Goal: Find specific page/section: Find specific page/section

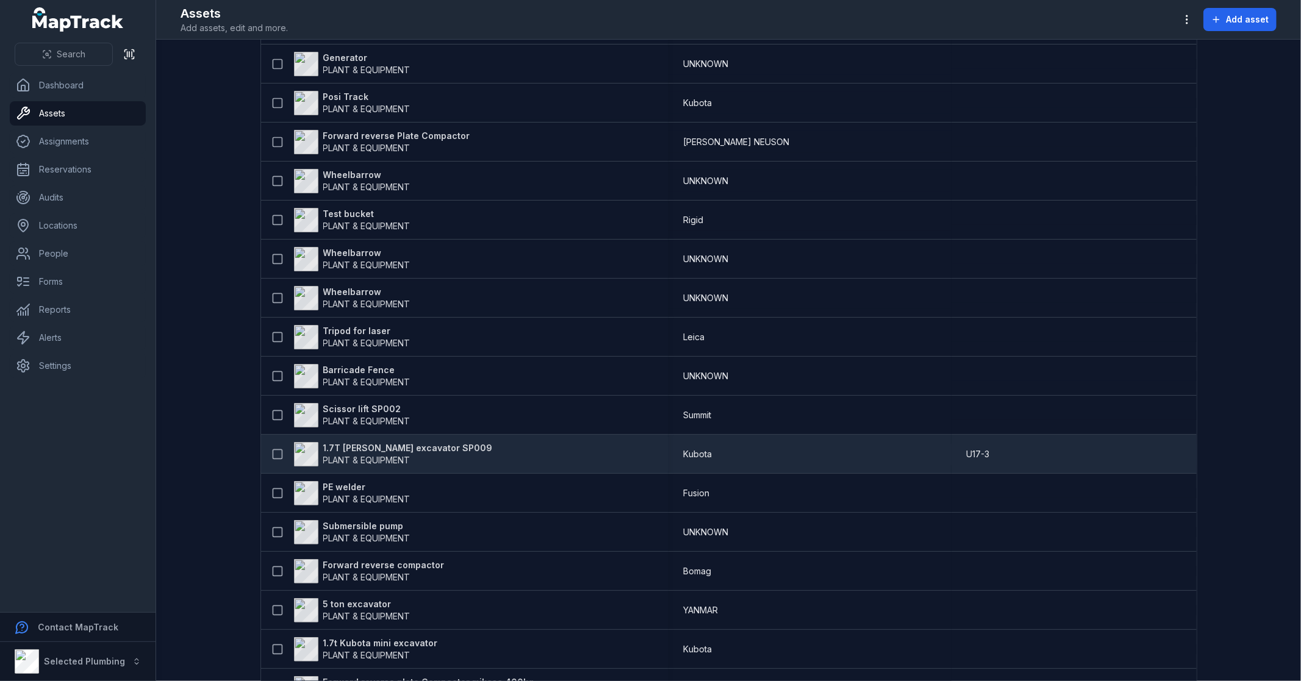
scroll to position [474, 0]
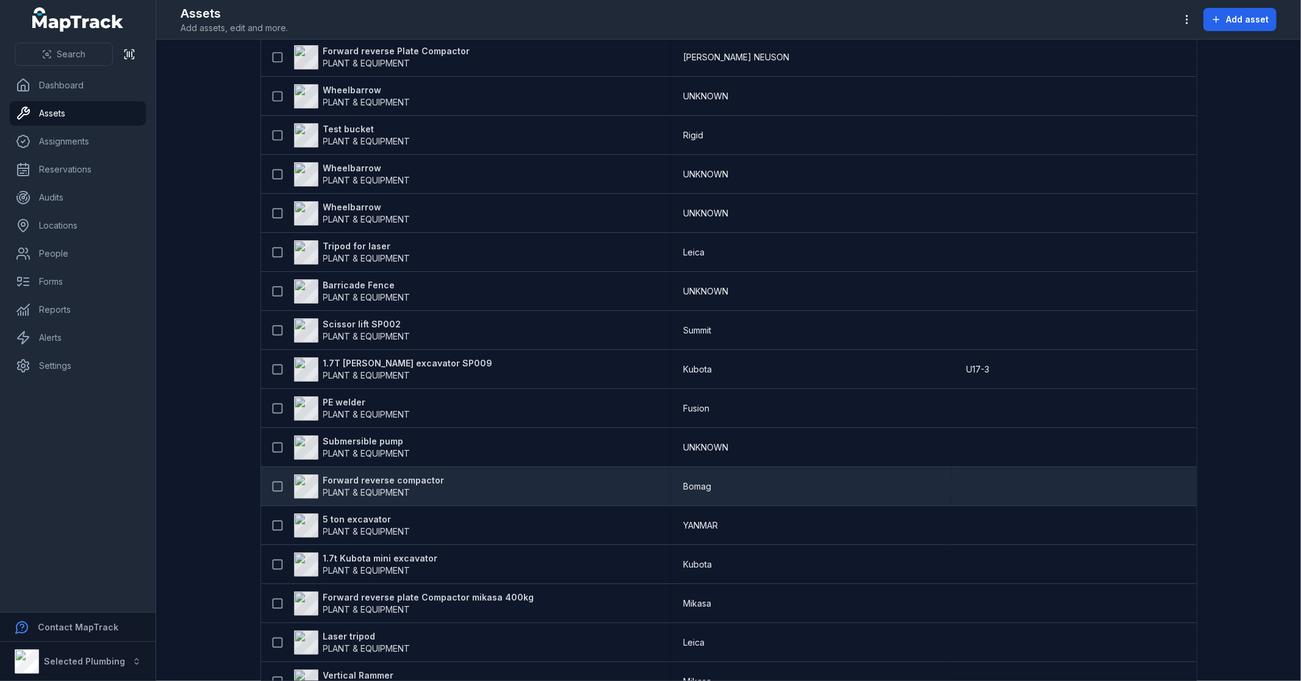
click at [366, 481] on strong "Forward reverse compactor" at bounding box center [383, 481] width 121 height 12
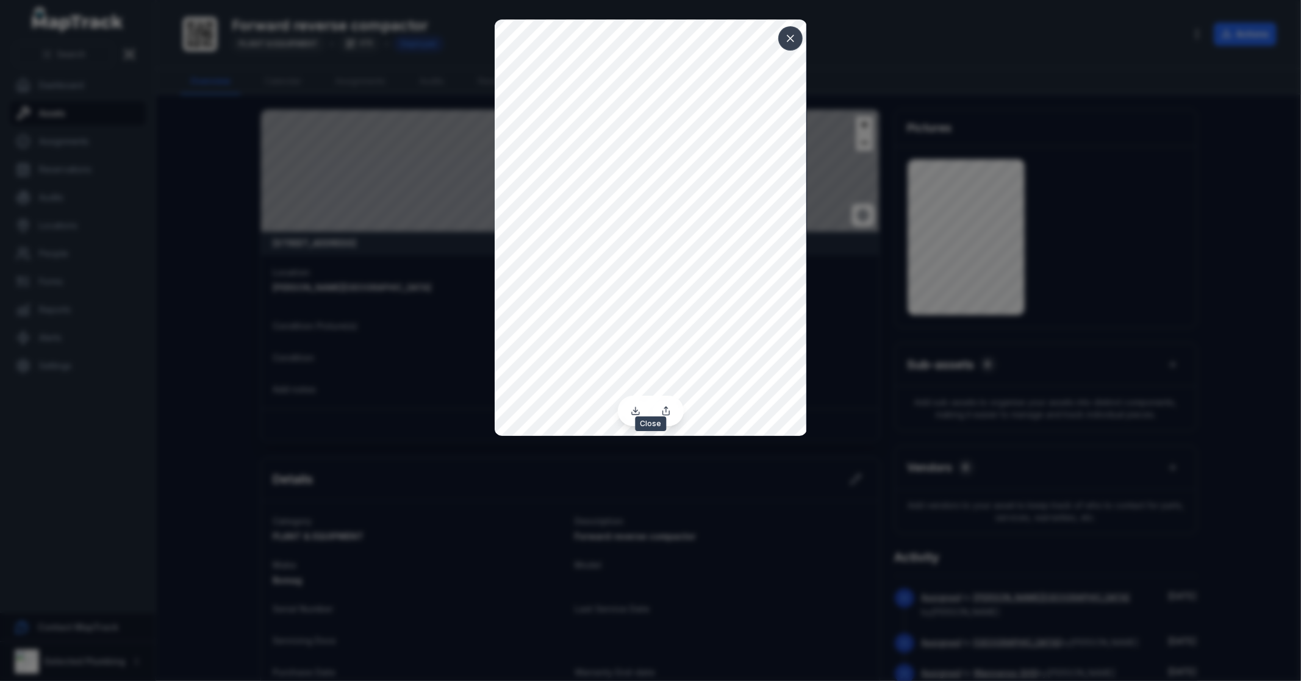
click at [787, 37] on icon at bounding box center [790, 38] width 12 height 12
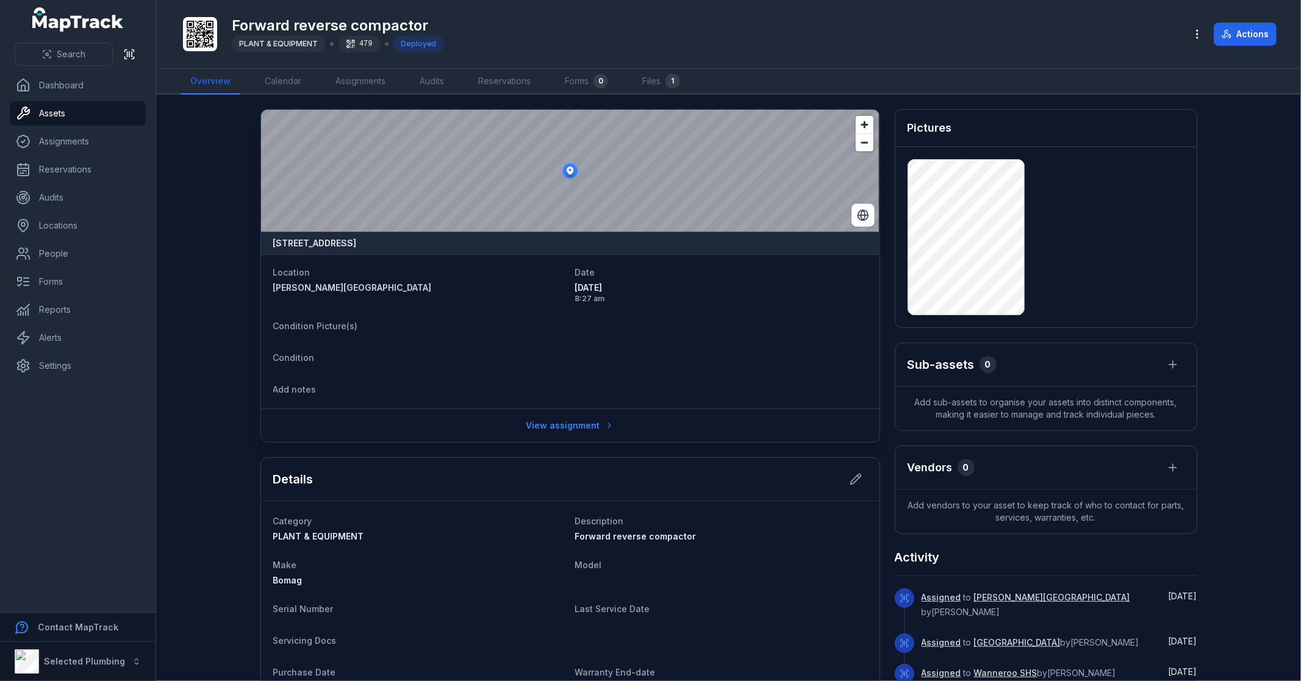
click at [522, 339] on dl "Location Byford College Date 18/08/2025 8:27 am Condition Picture(s) Condition …" at bounding box center [570, 332] width 594 height 134
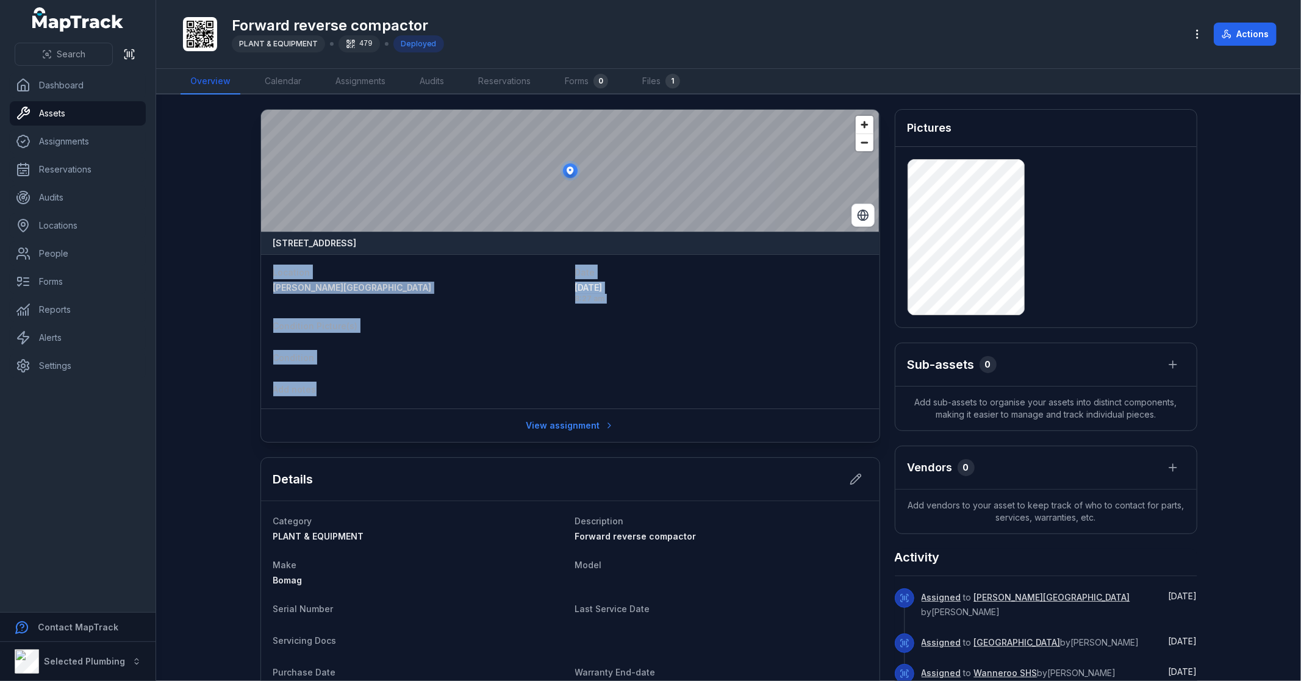
drag, startPoint x: 333, startPoint y: 389, endPoint x: 260, endPoint y: 257, distance: 150.4
click at [261, 257] on div "Location Byford College Date 18/08/2025 8:27 am Condition Picture(s) Condition …" at bounding box center [570, 331] width 619 height 154
click at [425, 363] on dt "Condition" at bounding box center [419, 357] width 292 height 15
drag, startPoint x: 332, startPoint y: 393, endPoint x: 234, endPoint y: 260, distance: 165.3
click at [234, 260] on main "8 Kembla Way, Willetton, Western Australia 6155, Australia Location Byford Coll…" at bounding box center [728, 388] width 1145 height 587
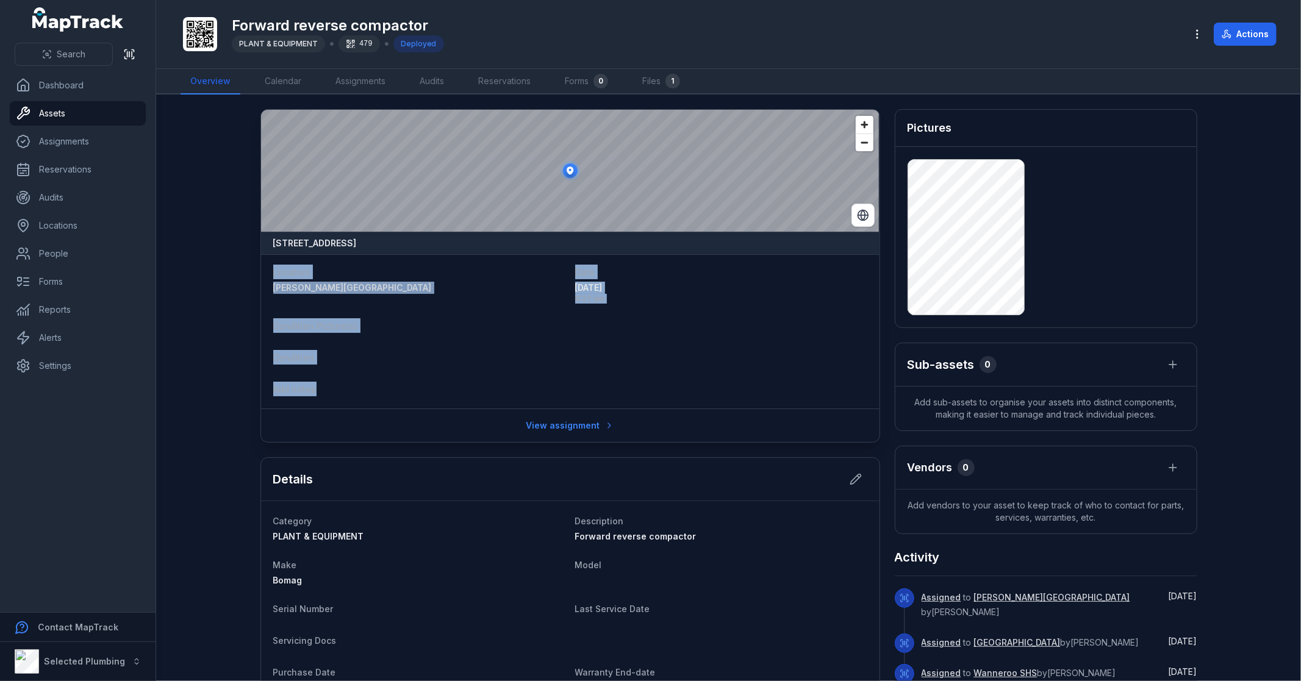
click at [395, 377] on dl "Location Byford College Date 18/08/2025 8:27 am Condition Picture(s) Condition …" at bounding box center [570, 332] width 594 height 134
drag, startPoint x: 317, startPoint y: 387, endPoint x: 244, endPoint y: 232, distance: 171.4
click at [241, 234] on main "8 Kembla Way, Willetton, Western Australia 6155, Australia Location Byford Coll…" at bounding box center [728, 388] width 1145 height 587
click at [404, 360] on dt "Condition" at bounding box center [419, 357] width 292 height 15
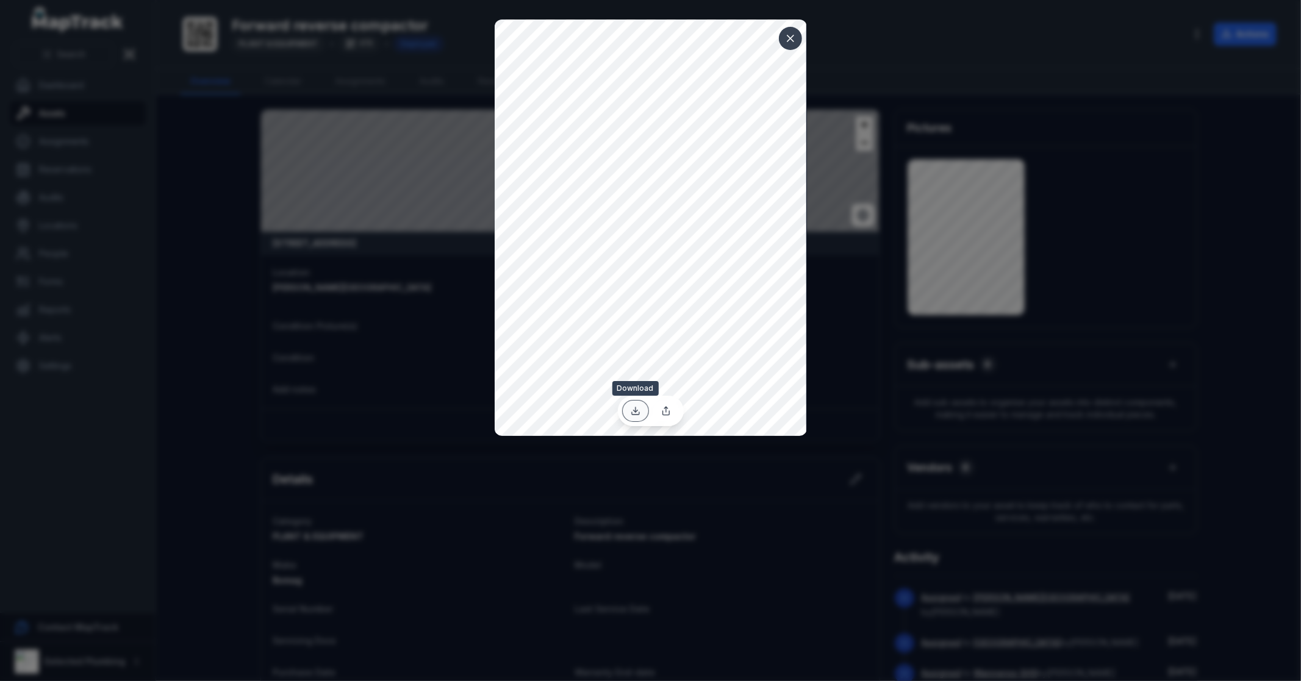
click at [639, 415] on icon at bounding box center [636, 411] width 10 height 10
click at [788, 35] on icon at bounding box center [791, 38] width 6 height 6
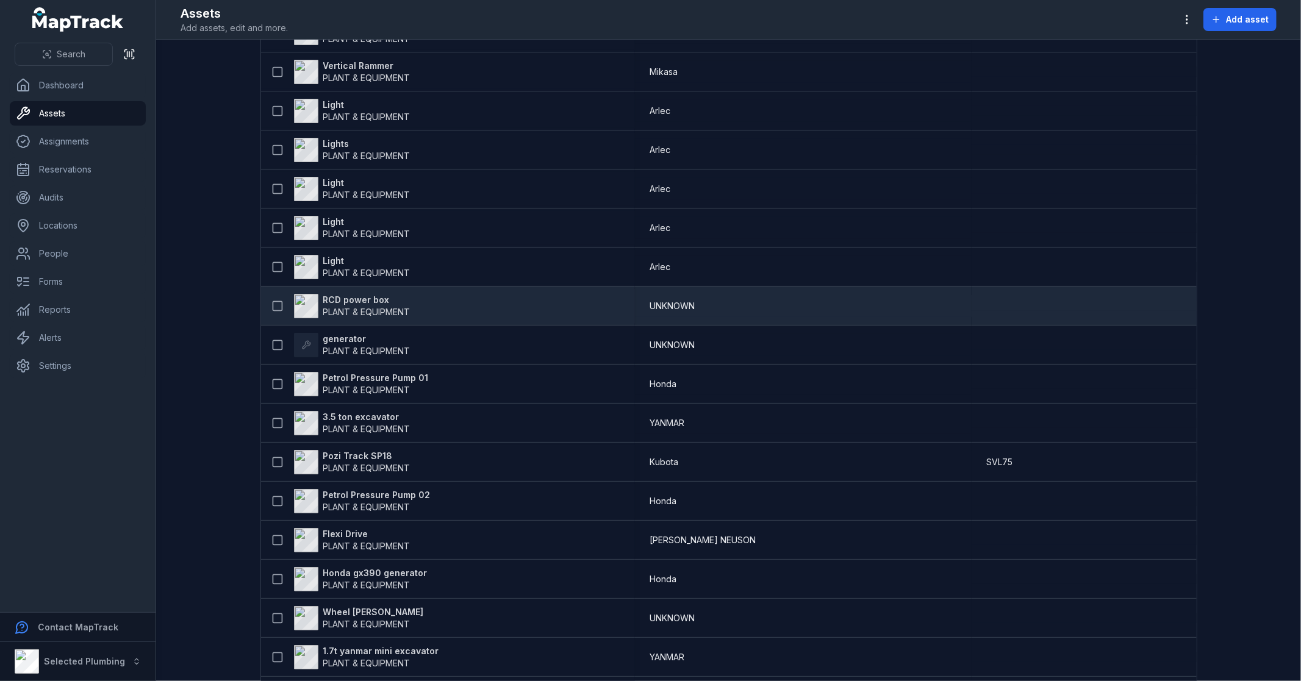
scroll to position [1423, 0]
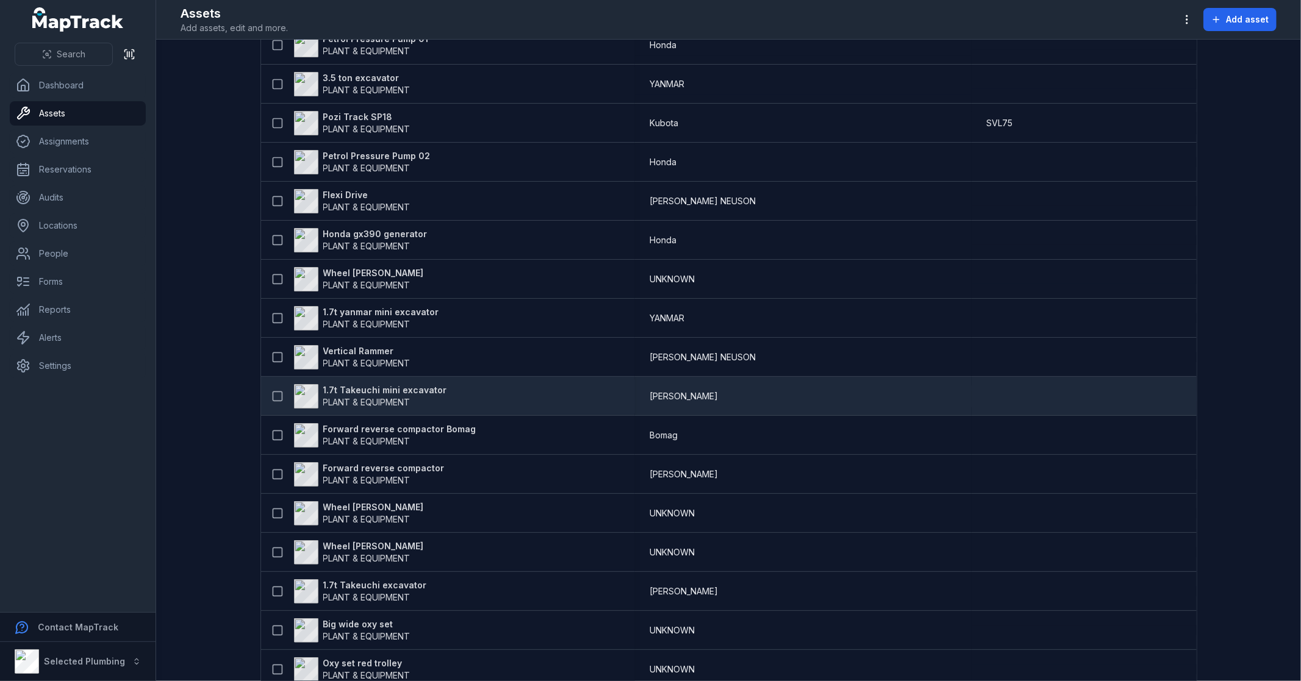
click at [388, 392] on strong "1.7t Takeuchi mini excavator" at bounding box center [385, 390] width 124 height 12
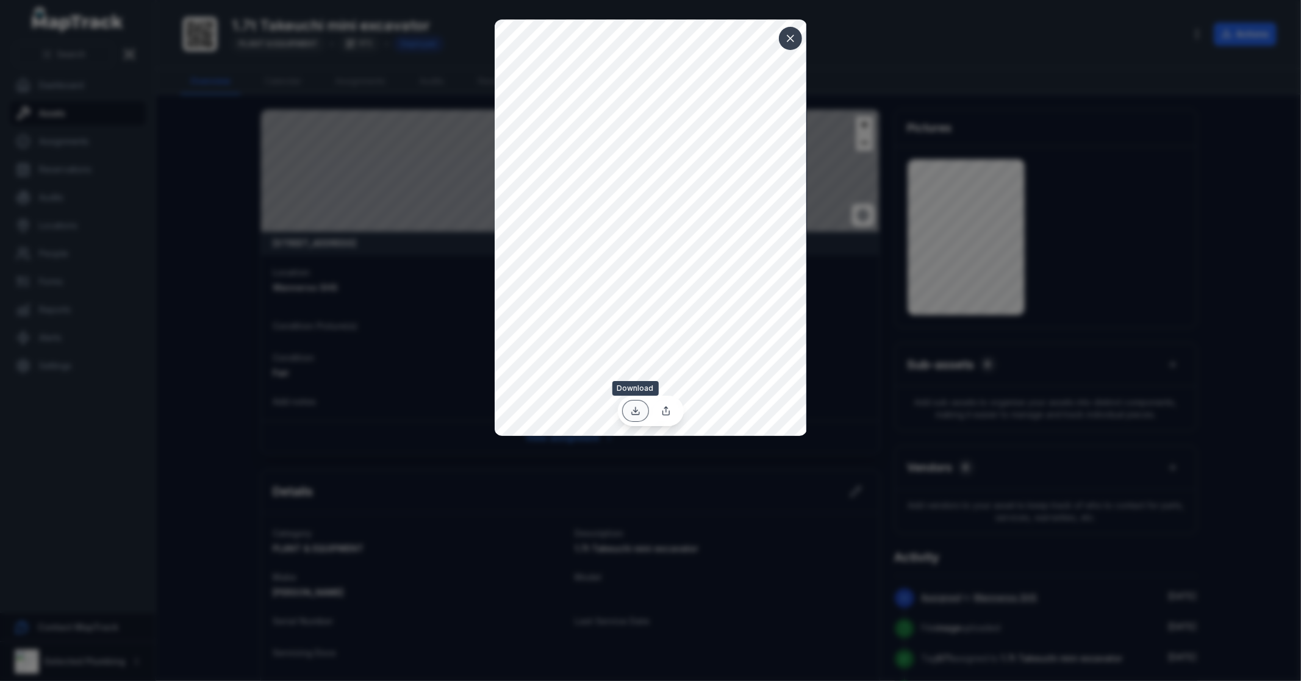
click at [637, 412] on icon at bounding box center [636, 411] width 10 height 10
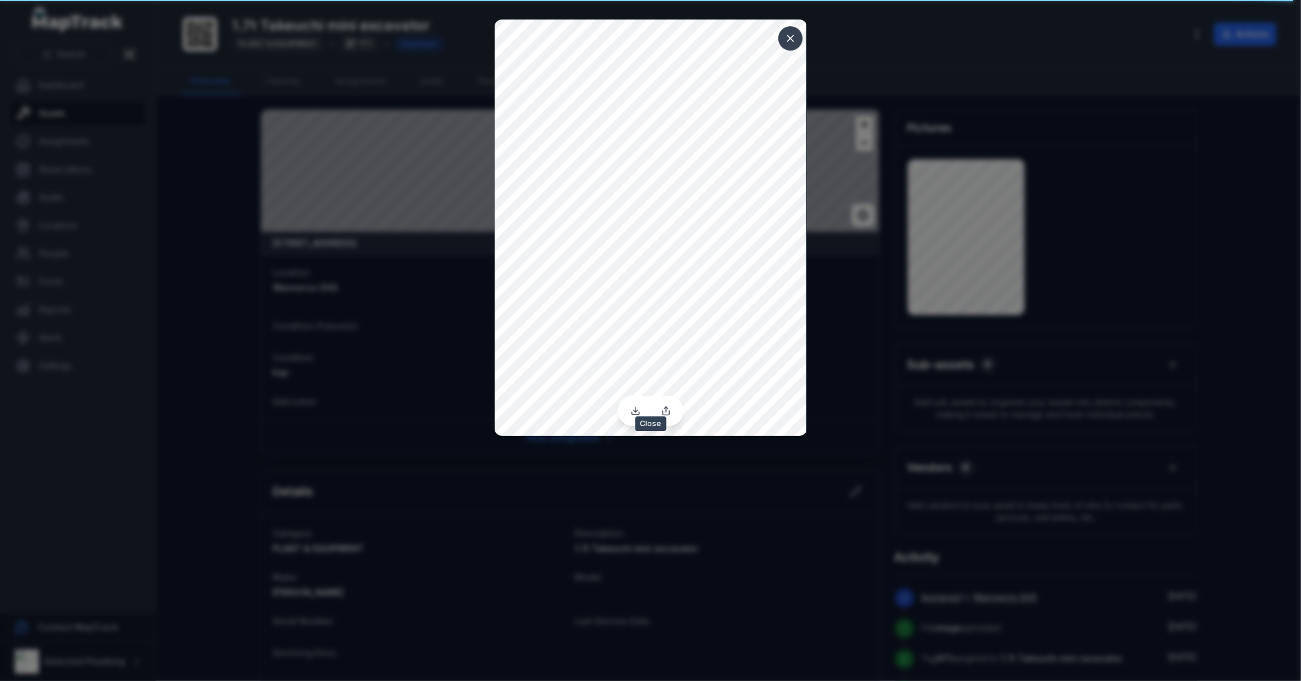
click at [795, 35] on icon at bounding box center [790, 38] width 12 height 12
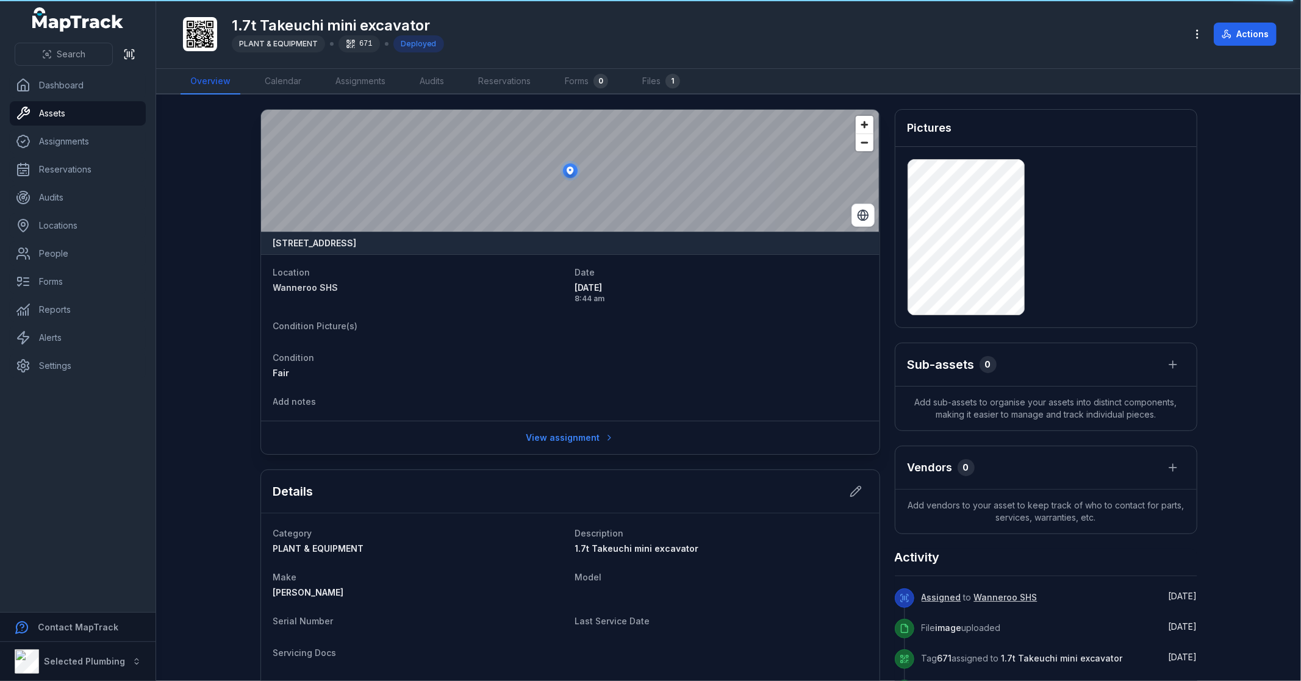
click at [232, 337] on main "High Road, Wanneroo, Western Australia 6065, Australia Location Wanneroo SHS Da…" at bounding box center [728, 388] width 1145 height 587
click at [212, 455] on main "High Road, Wanneroo, Western Australia 6065, Australia Location Wanneroo SHS Da…" at bounding box center [728, 388] width 1145 height 587
click at [214, 453] on main "High Road, Wanneroo, Western Australia 6065, Australia Location Wanneroo SHS Da…" at bounding box center [728, 388] width 1145 height 587
click at [490, 325] on dt "Condition Picture(s)" at bounding box center [570, 325] width 594 height 15
click at [69, 110] on link "Assets" at bounding box center [78, 113] width 136 height 24
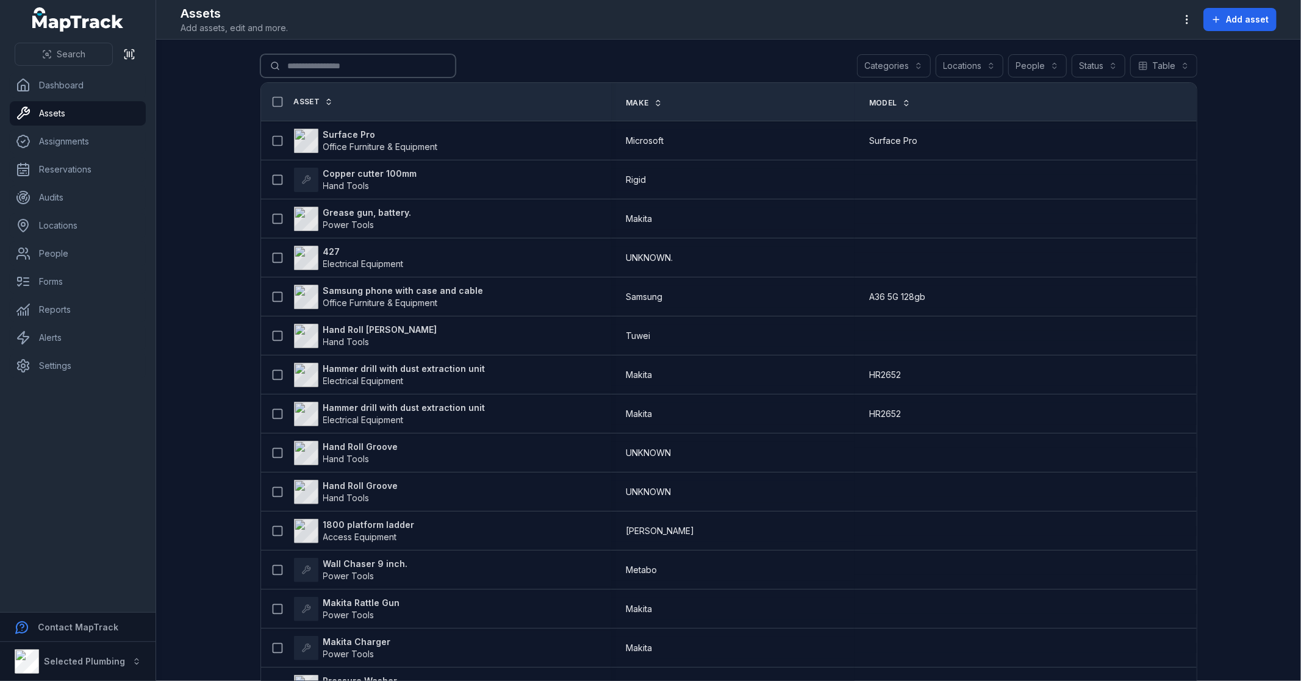
drag, startPoint x: 0, startPoint y: 0, endPoint x: 326, endPoint y: 66, distance: 332.9
click at [326, 66] on input "Search for assets" at bounding box center [357, 65] width 195 height 23
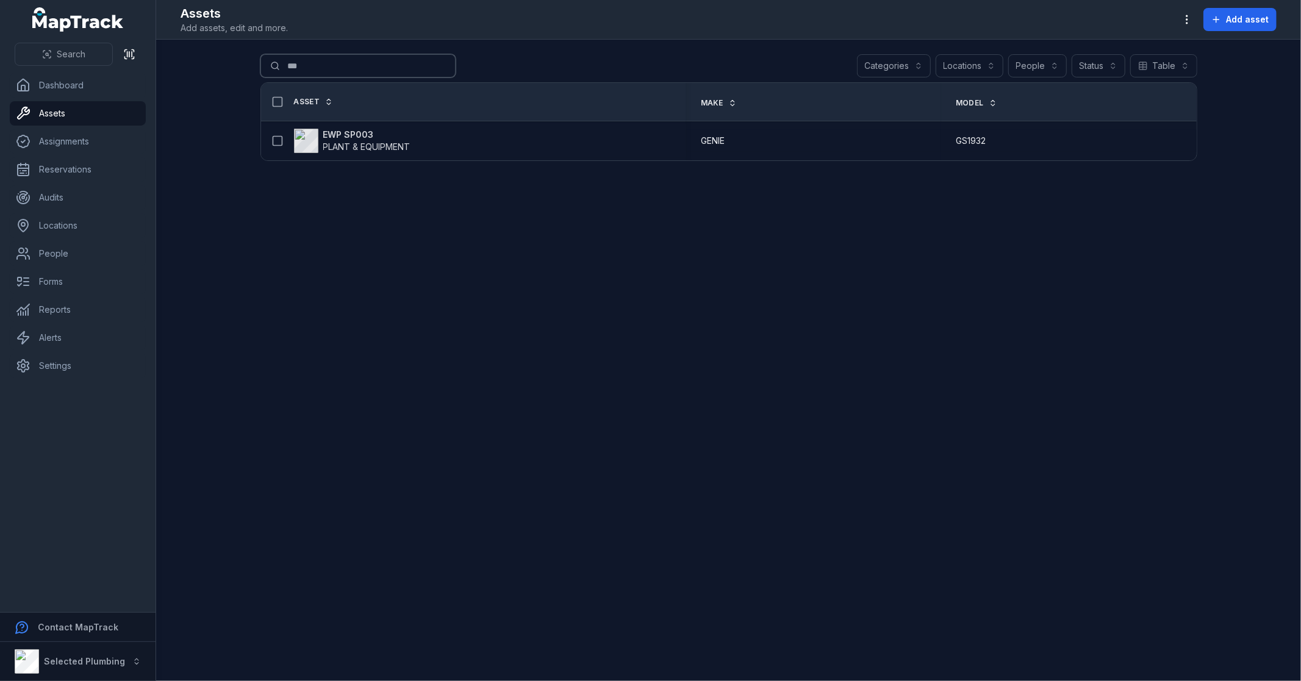
drag, startPoint x: 346, startPoint y: 70, endPoint x: 246, endPoint y: 71, distance: 99.4
click at [246, 71] on main "Search for assets *** Categories Locations People Status Table ***** Asset Make…" at bounding box center [728, 361] width 1145 height 642
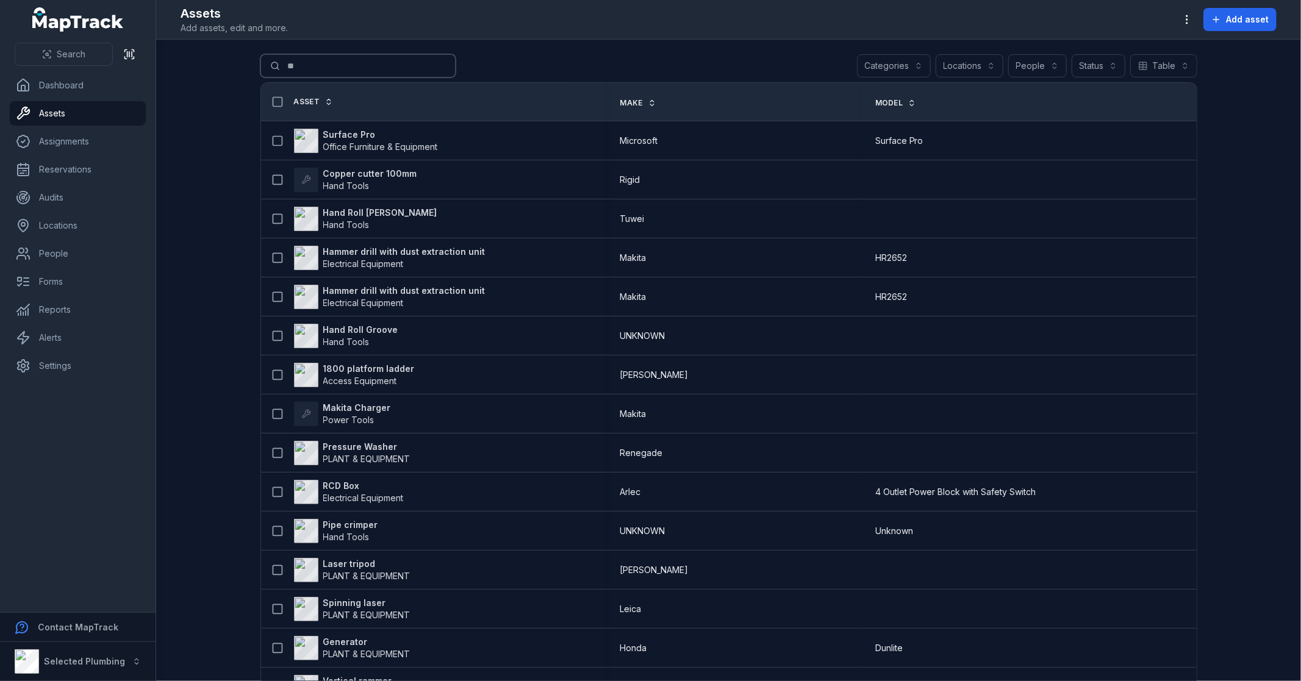
type input "*"
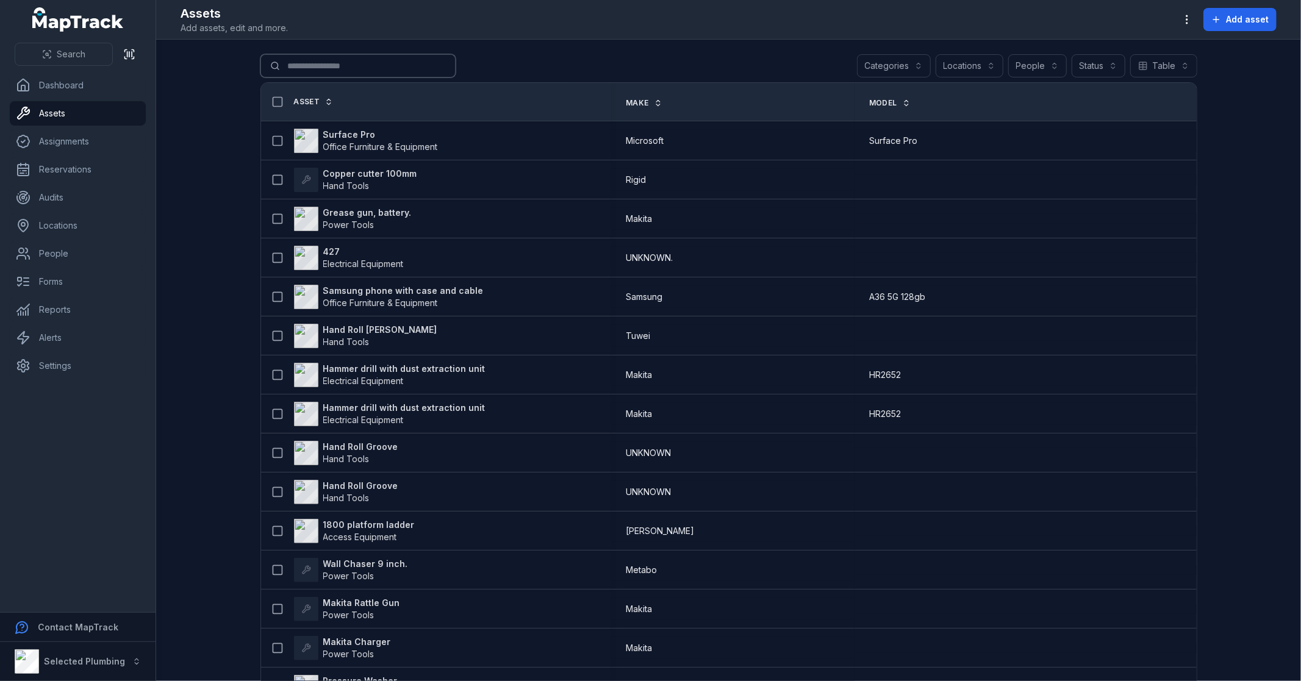
click at [353, 62] on input "Search for assets" at bounding box center [357, 65] width 195 height 23
type input "*****"
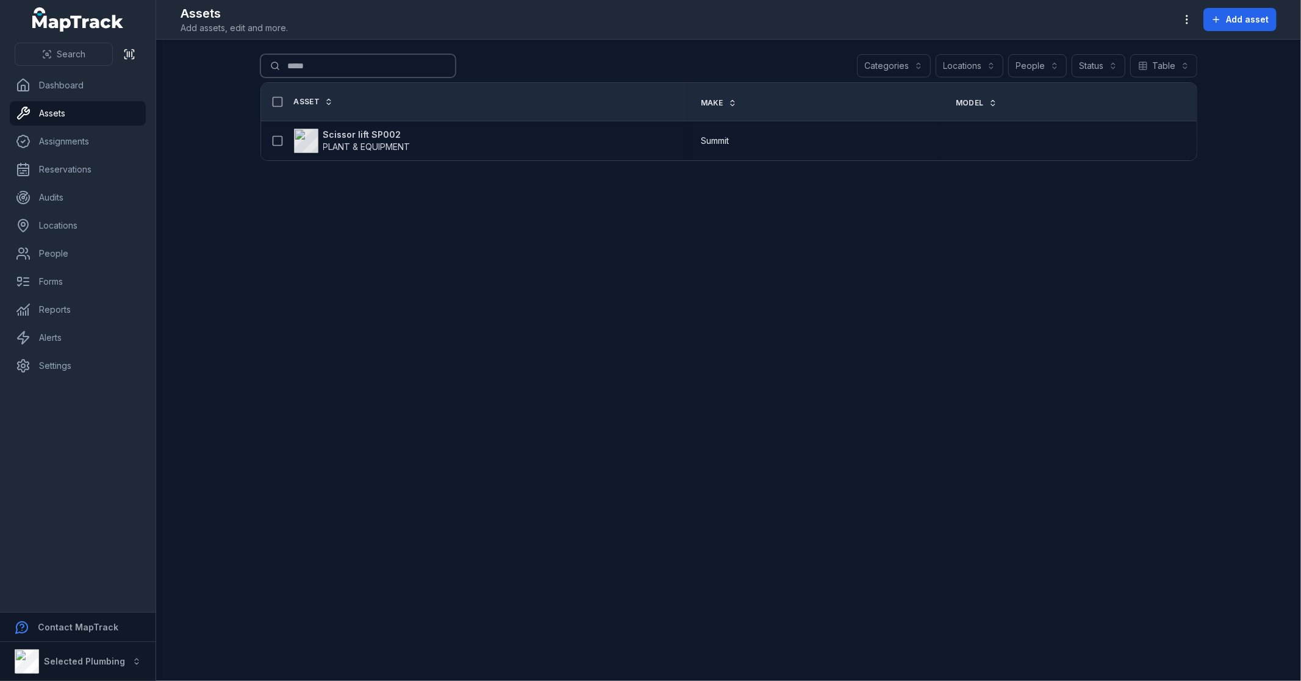
drag, startPoint x: 320, startPoint y: 62, endPoint x: 254, endPoint y: 61, distance: 65.3
click at [249, 68] on main "Search for assets ***** Categories Locations People Status Table ***** Asset Ma…" at bounding box center [728, 361] width 1145 height 642
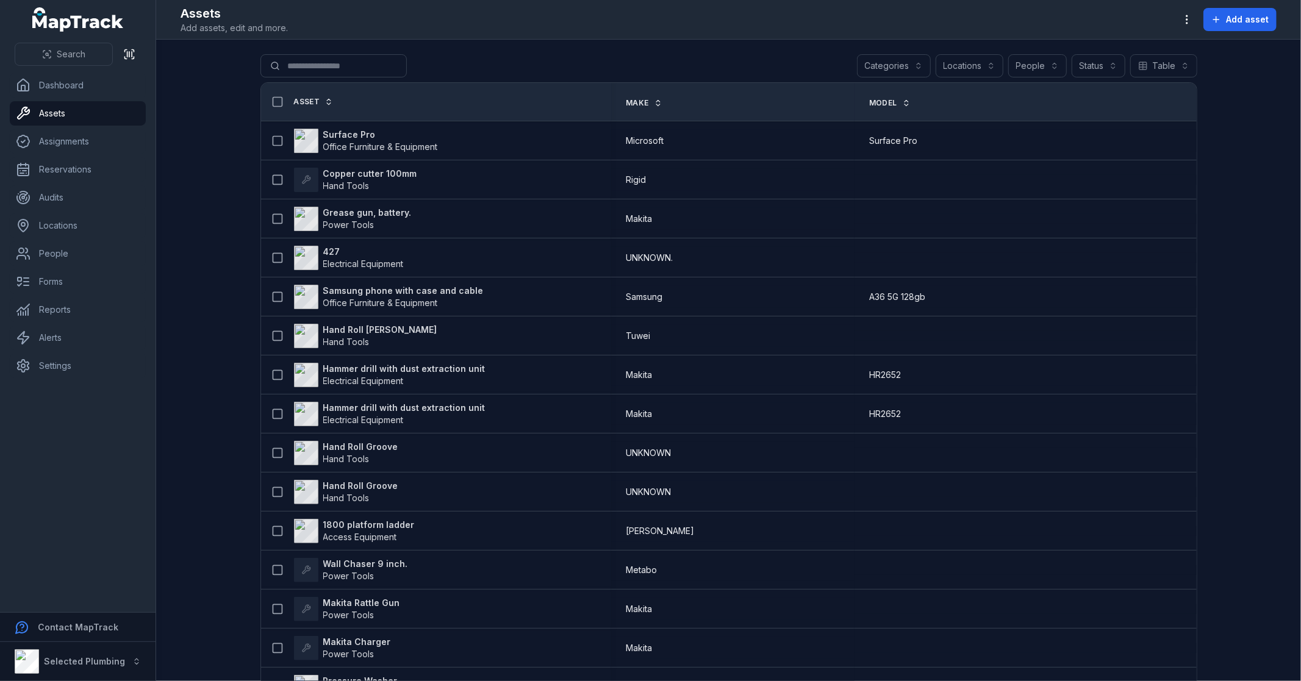
click at [194, 312] on main "Search for assets Categories Locations People Status Table ***** Asset Make Mod…" at bounding box center [728, 361] width 1145 height 642
click at [171, 292] on main "Search for assets Categories Locations People Status Table ***** Asset Make Mod…" at bounding box center [728, 361] width 1145 height 642
click at [211, 419] on main "Search for assets Categories Locations People Status Table ***** Asset Make Mod…" at bounding box center [728, 361] width 1145 height 642
click at [88, 448] on nav "Dashboard Assets Assignments Reservations Audits Locations People Forms Reports…" at bounding box center [78, 342] width 156 height 539
click at [204, 417] on main "Search for assets Categories Locations People Status Table ***** Asset Make Mod…" at bounding box center [728, 361] width 1145 height 642
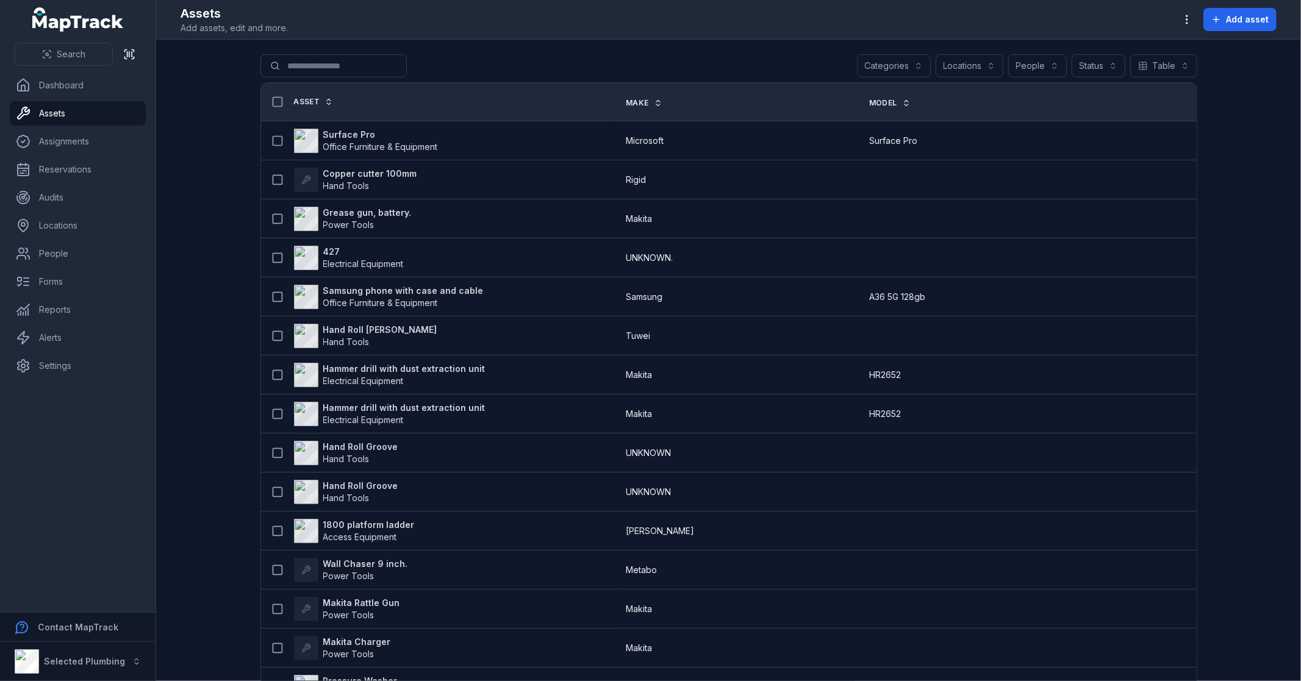
click at [222, 523] on main "Search for assets Categories Locations People Status Table ***** Asset Make Mod…" at bounding box center [728, 361] width 1145 height 642
click at [80, 245] on link "People" at bounding box center [78, 254] width 136 height 24
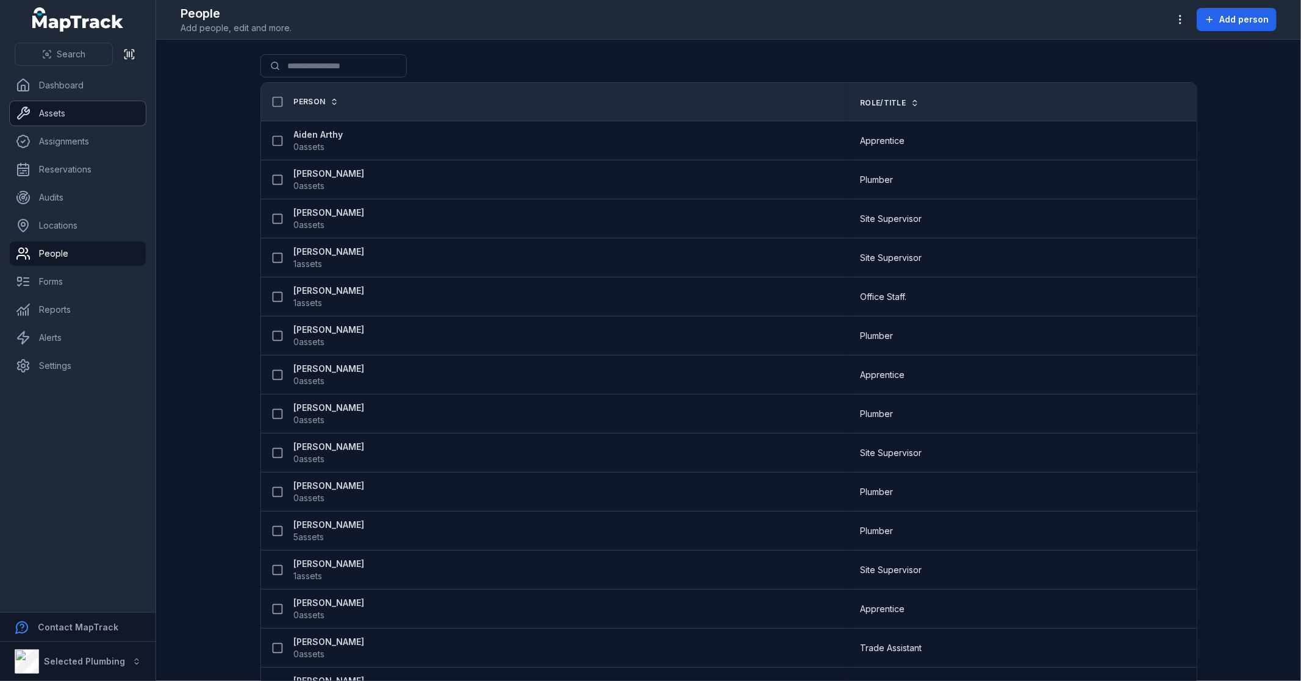
click at [71, 119] on link "Assets" at bounding box center [78, 113] width 136 height 24
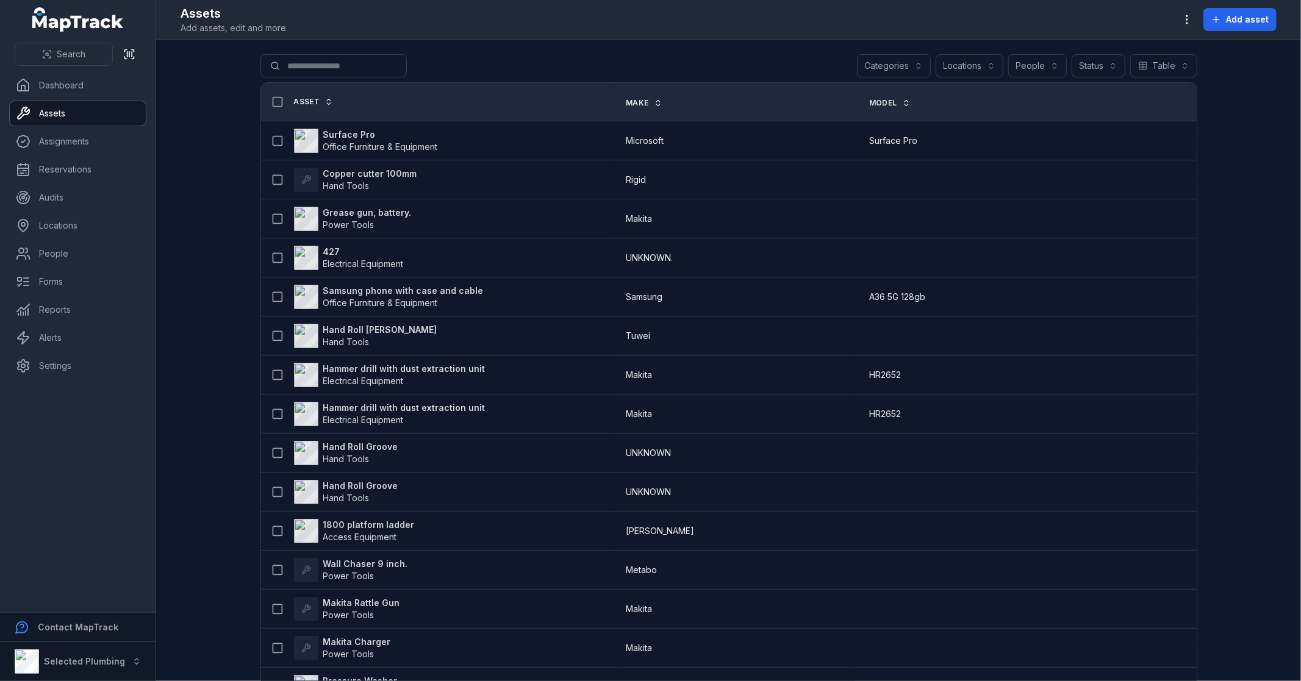
click at [893, 61] on button "Categories" at bounding box center [894, 65] width 74 height 23
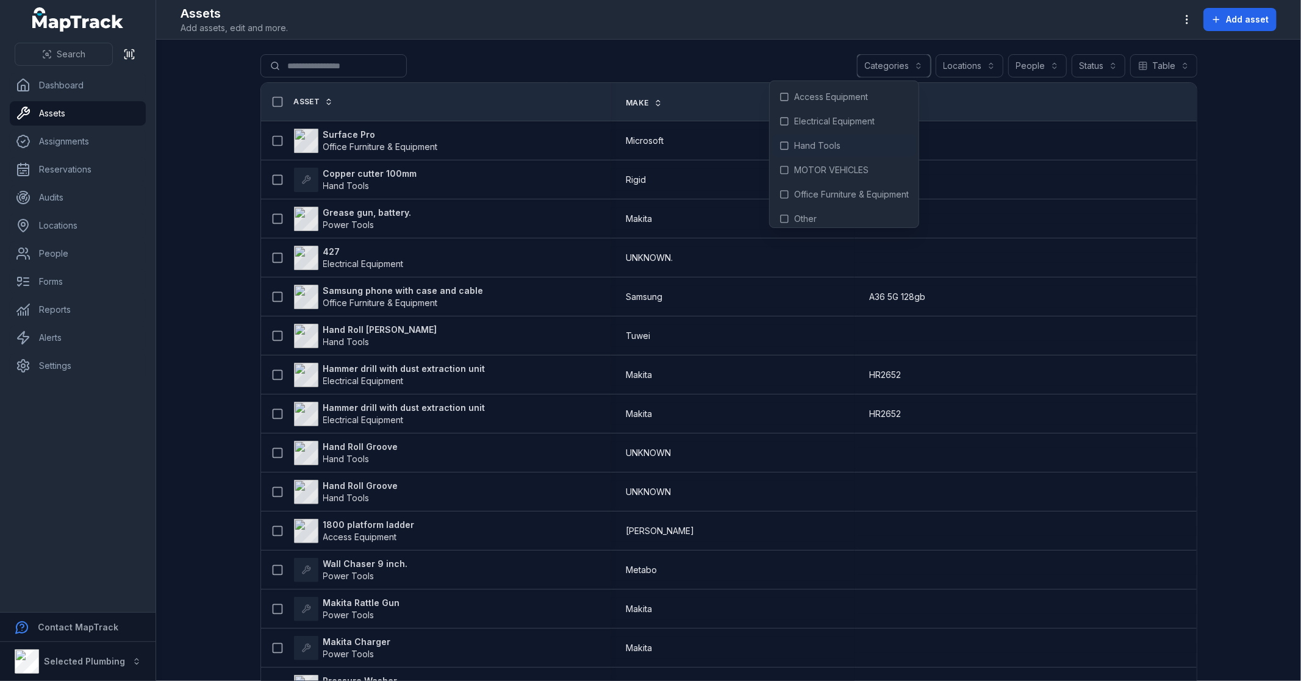
scroll to position [68, 0]
click at [820, 173] on span "PLANT & EQUIPMENT" at bounding box center [837, 176] width 87 height 12
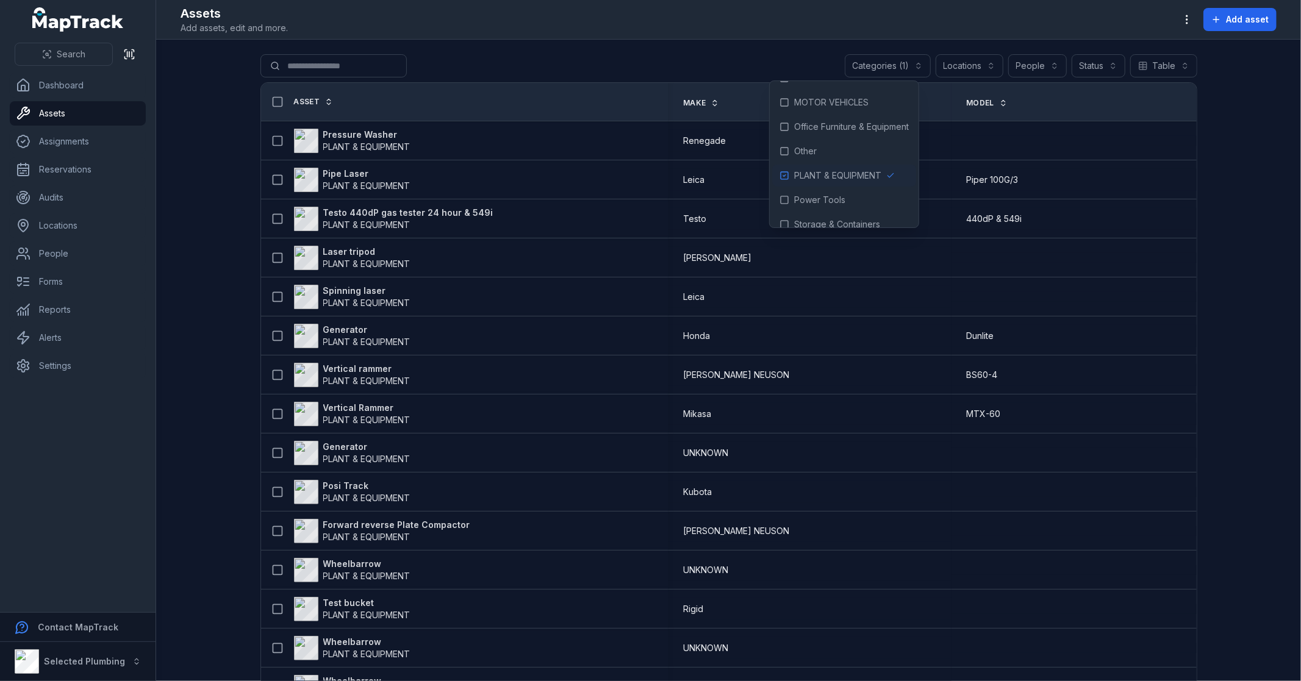
click at [202, 265] on main "**********" at bounding box center [728, 361] width 1145 height 642
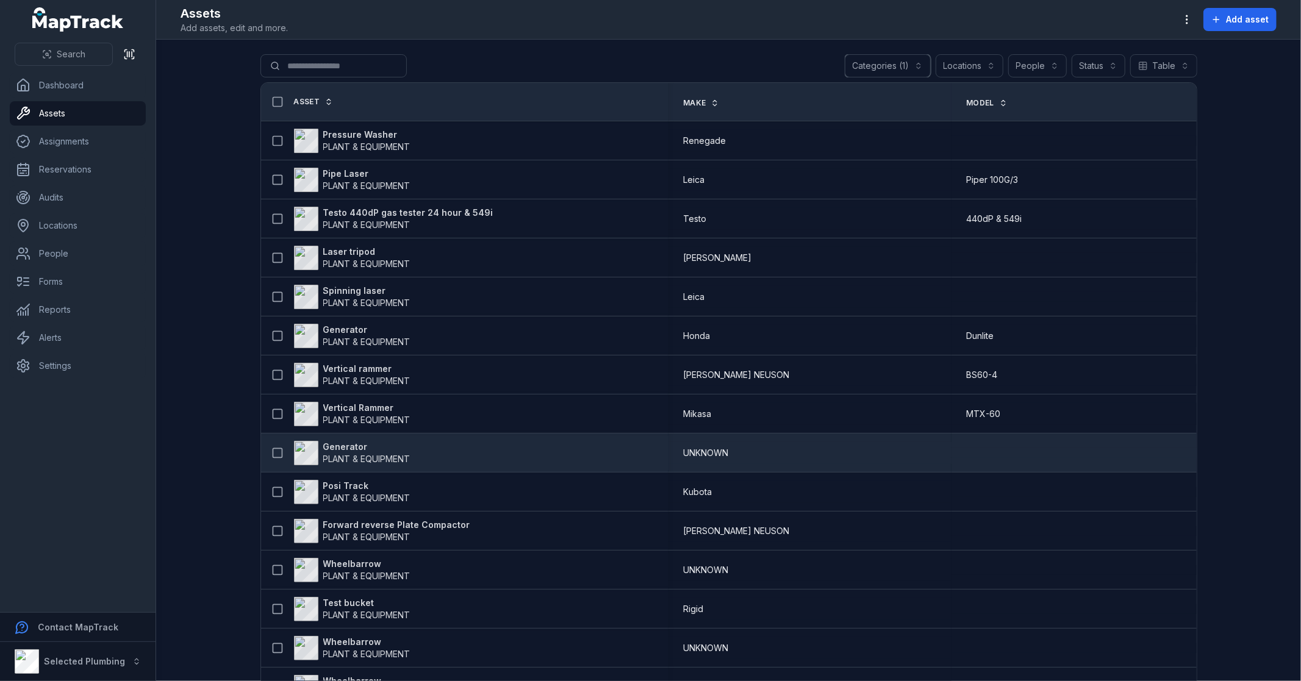
scroll to position [68, 0]
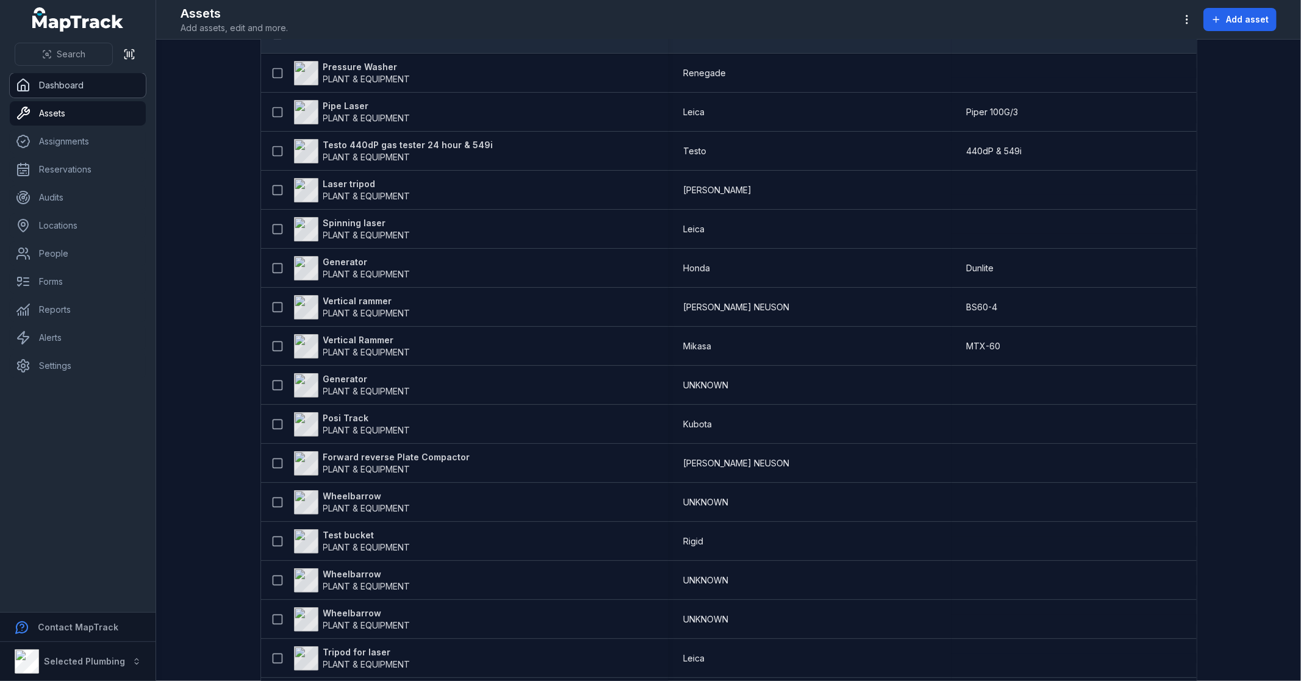
click at [98, 79] on link "Dashboard" at bounding box center [78, 85] width 136 height 24
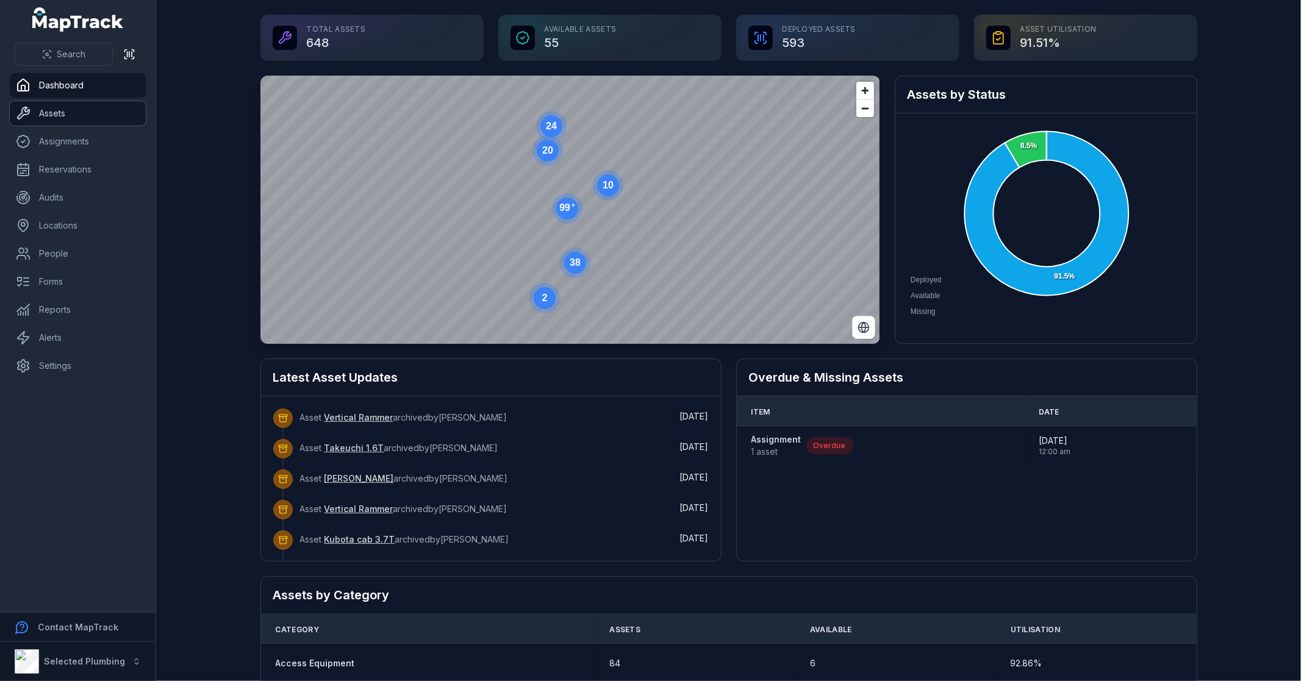
click at [87, 104] on link "Assets" at bounding box center [78, 113] width 136 height 24
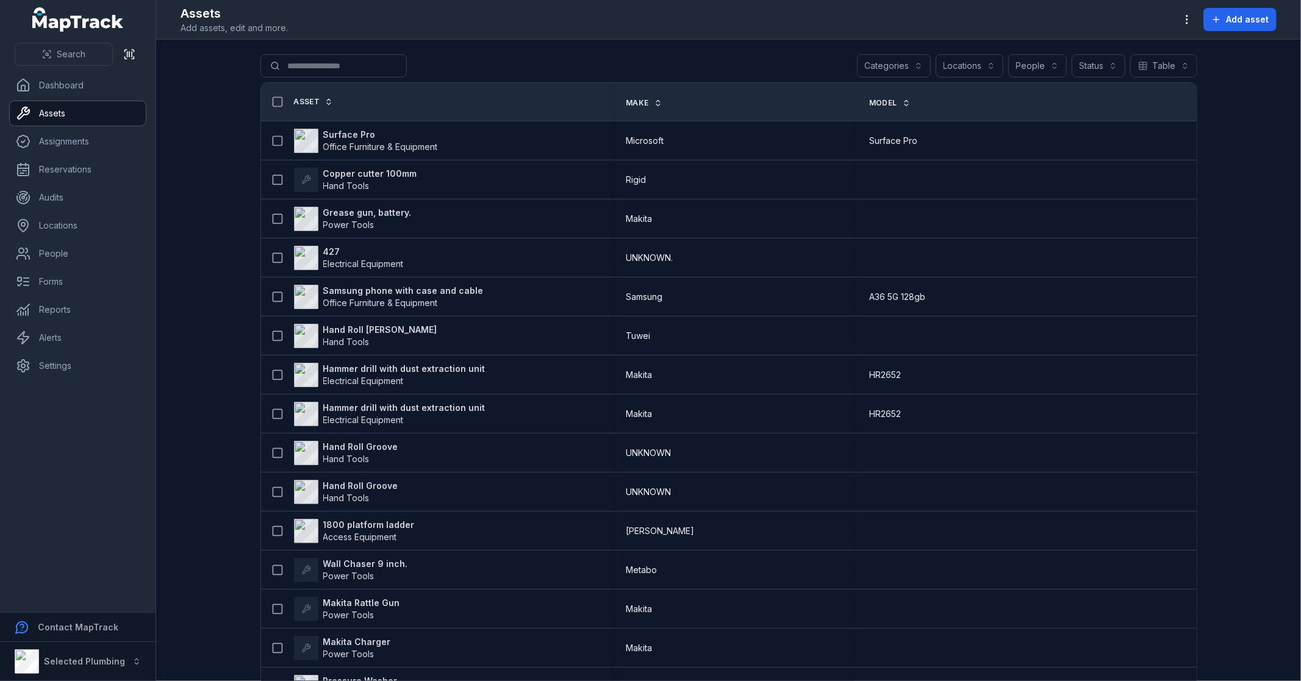
click at [907, 62] on button "Categories" at bounding box center [894, 65] width 74 height 23
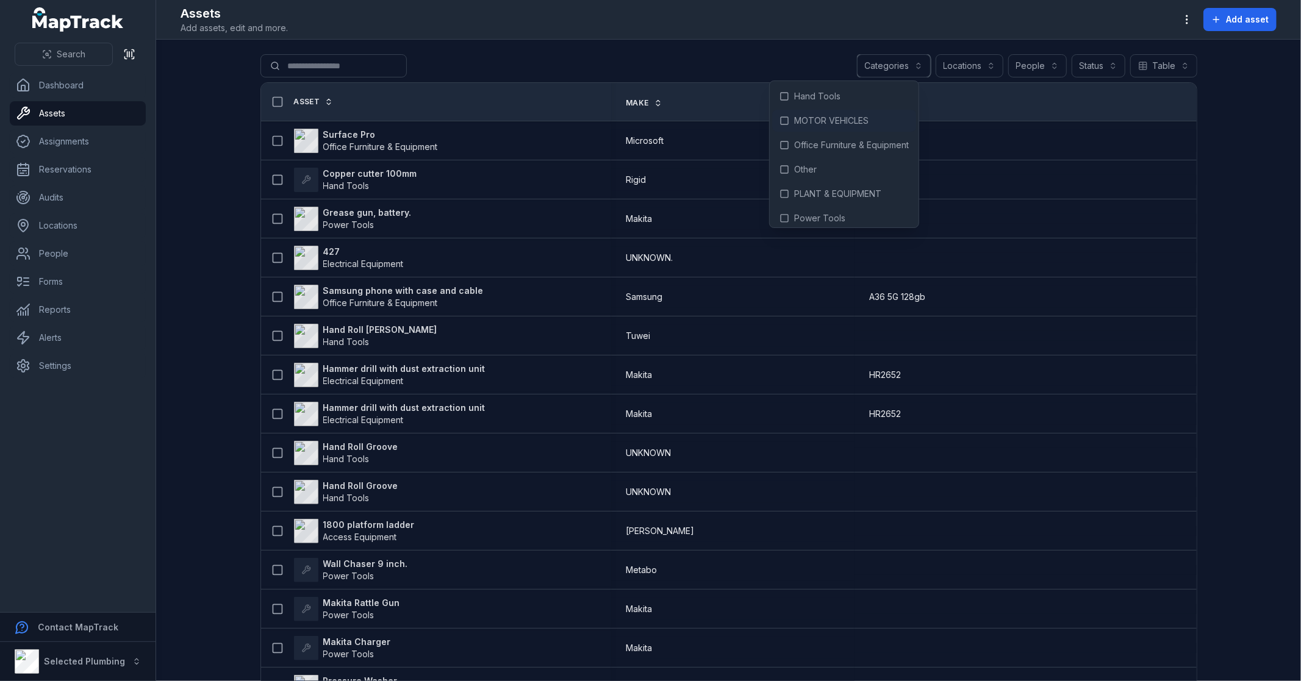
scroll to position [68, 0]
click at [846, 171] on span "PLANT & EQUIPMENT" at bounding box center [837, 176] width 87 height 12
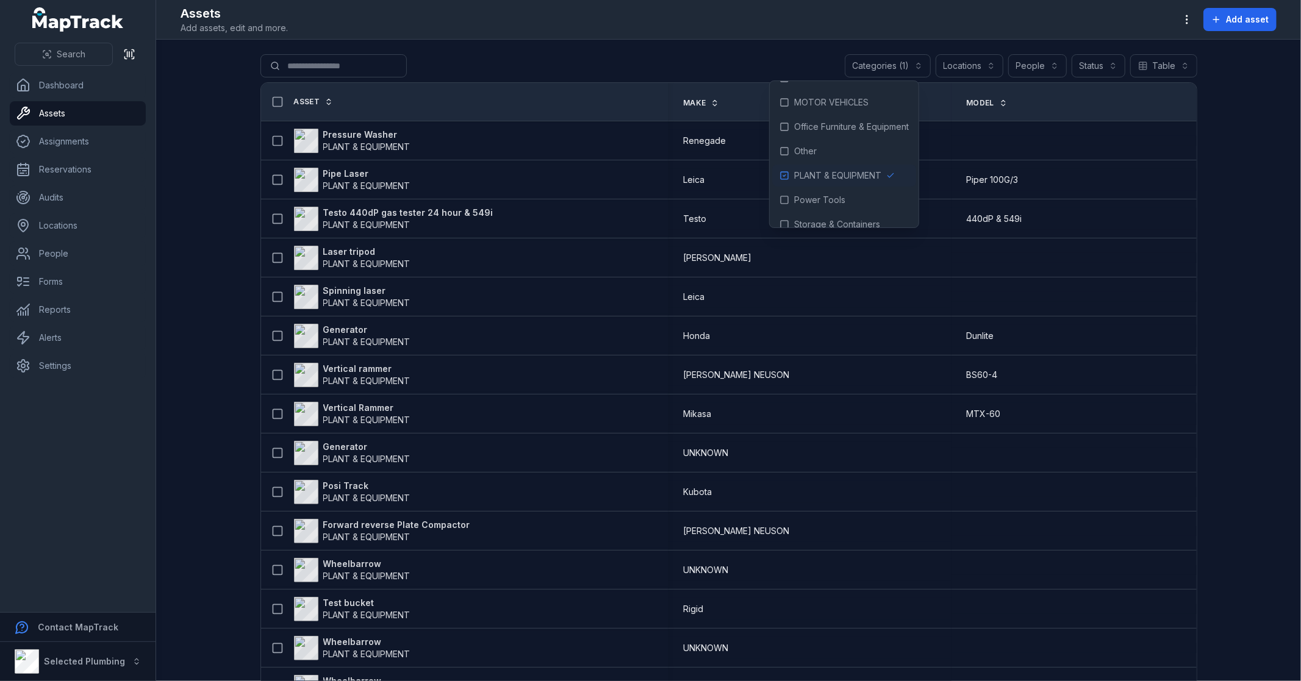
click at [687, 62] on div "**********" at bounding box center [728, 68] width 937 height 28
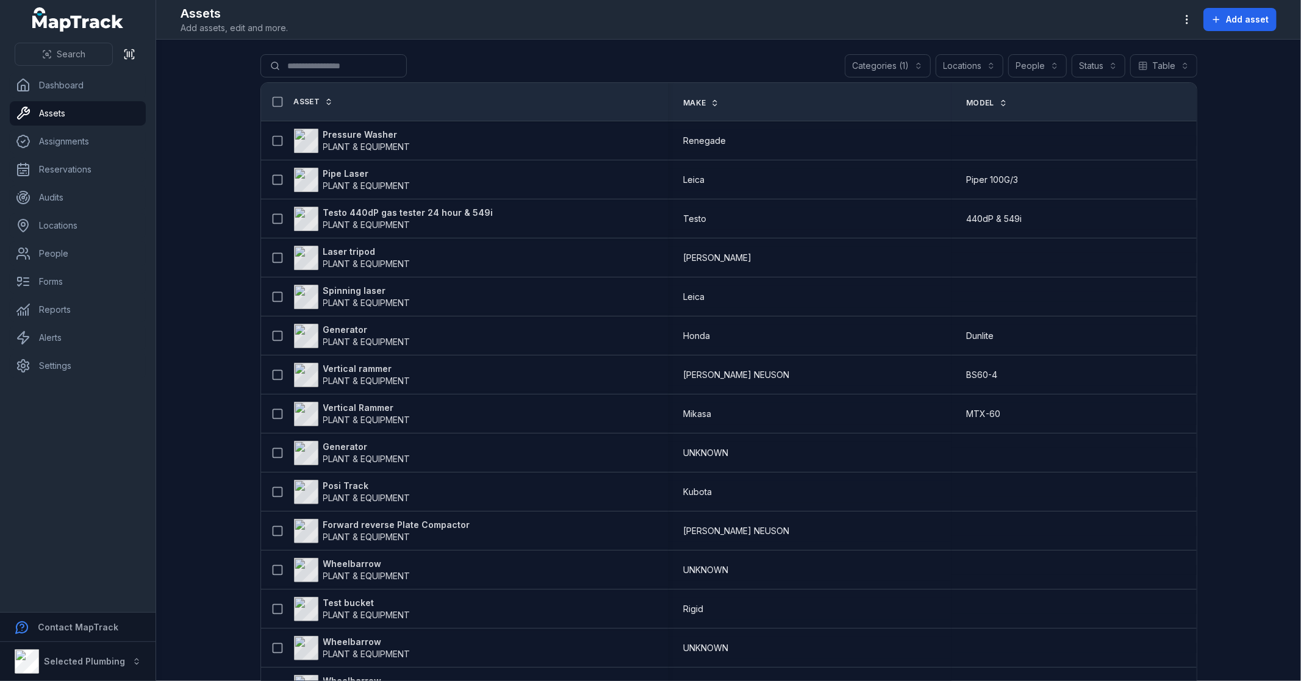
click at [295, 98] on span "Asset" at bounding box center [307, 102] width 26 height 10
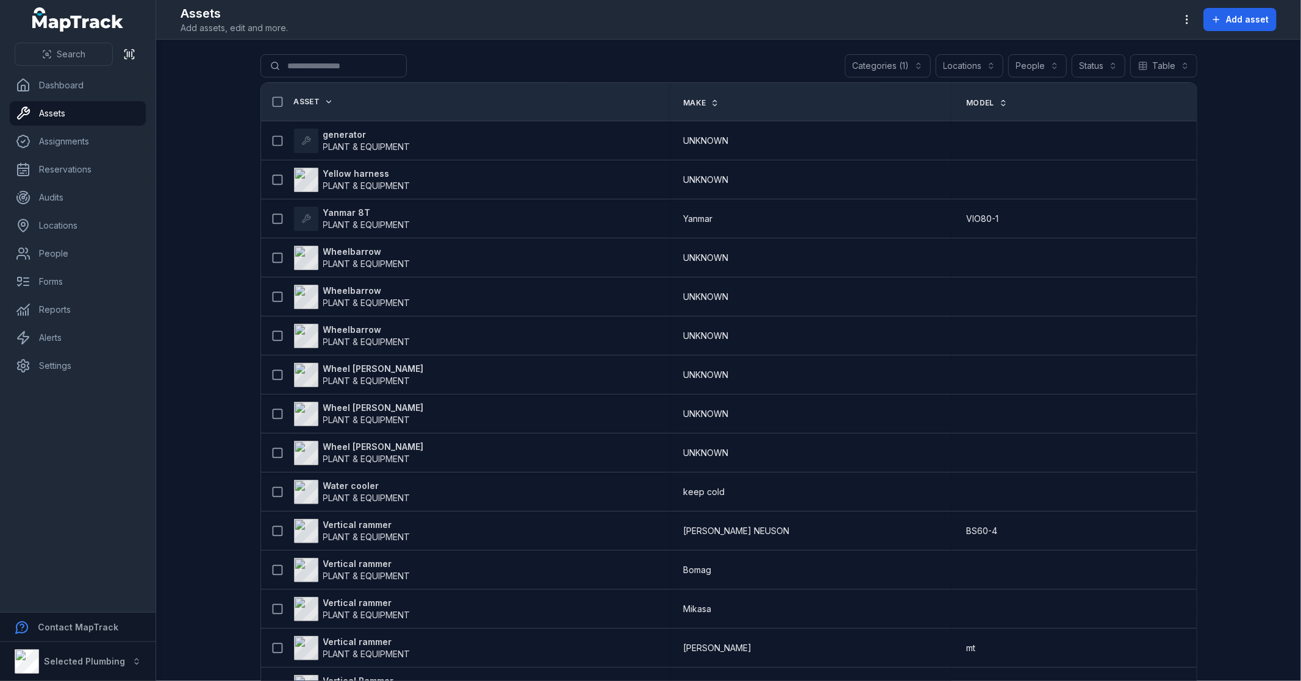
drag, startPoint x: 0, startPoint y: 0, endPoint x: 296, endPoint y: 98, distance: 311.5
click at [296, 98] on span "Asset" at bounding box center [307, 102] width 26 height 10
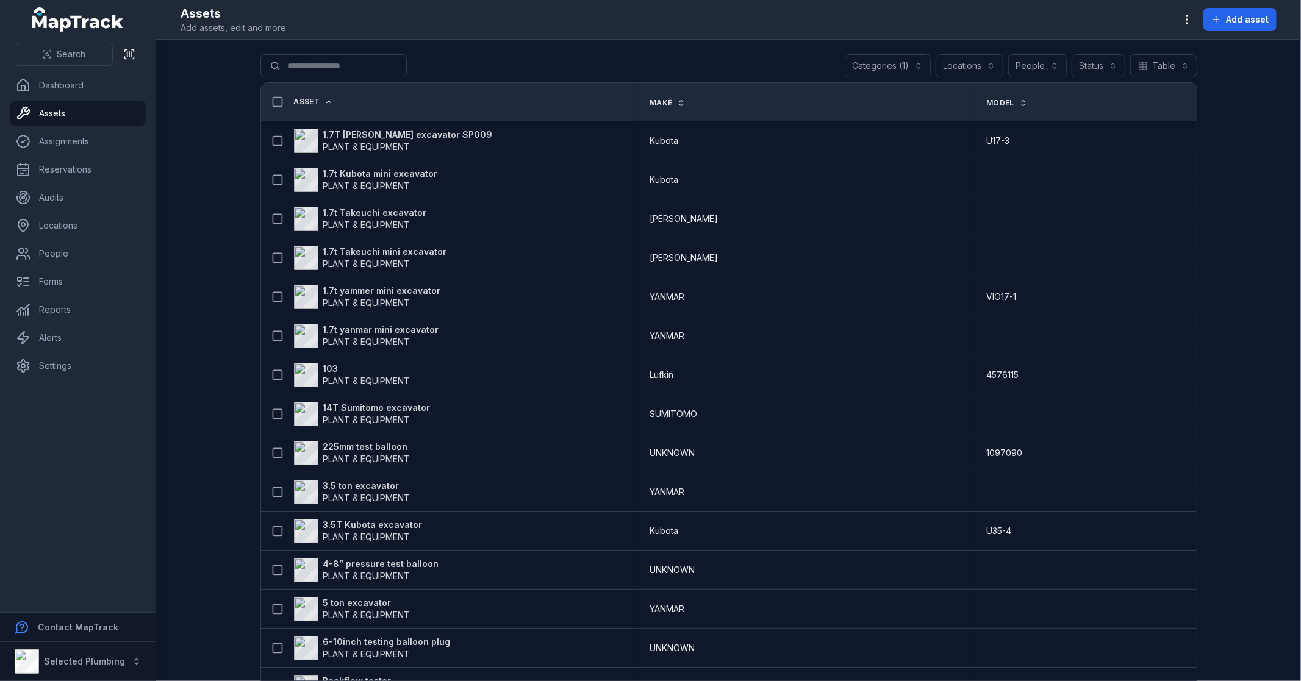
click at [967, 64] on button "Locations" at bounding box center [970, 65] width 68 height 23
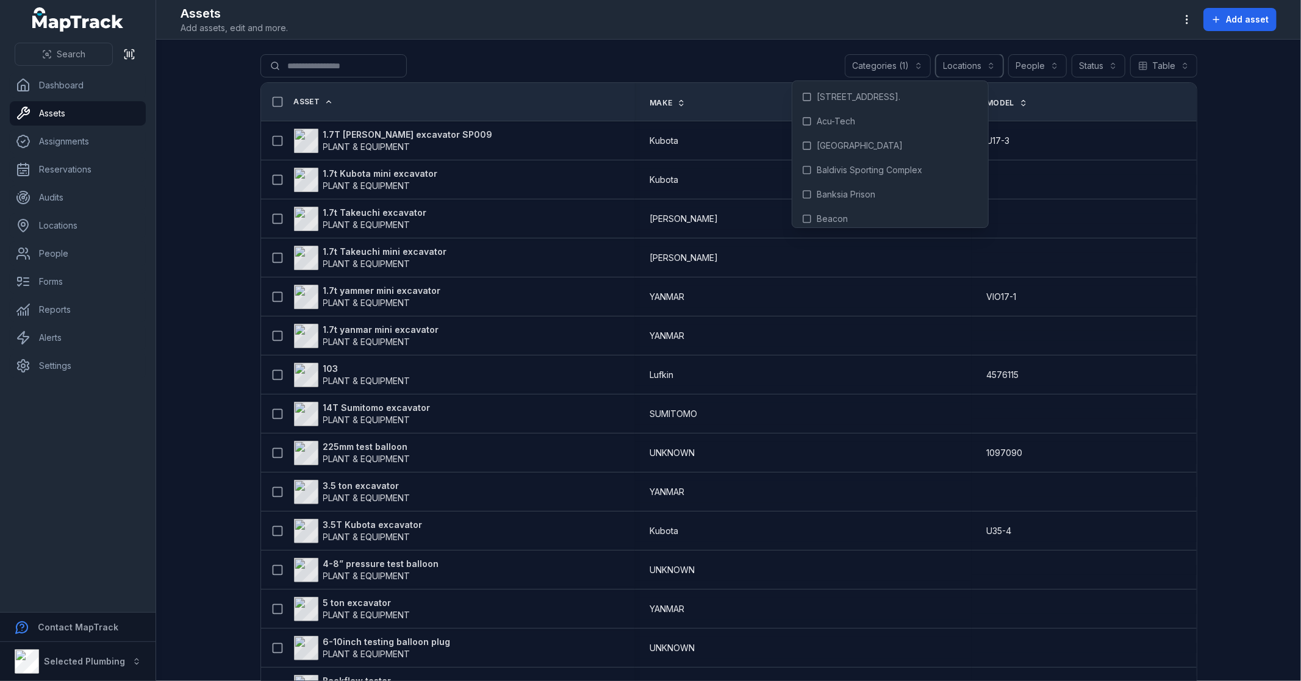
click at [967, 64] on button "Locations" at bounding box center [970, 65] width 68 height 23
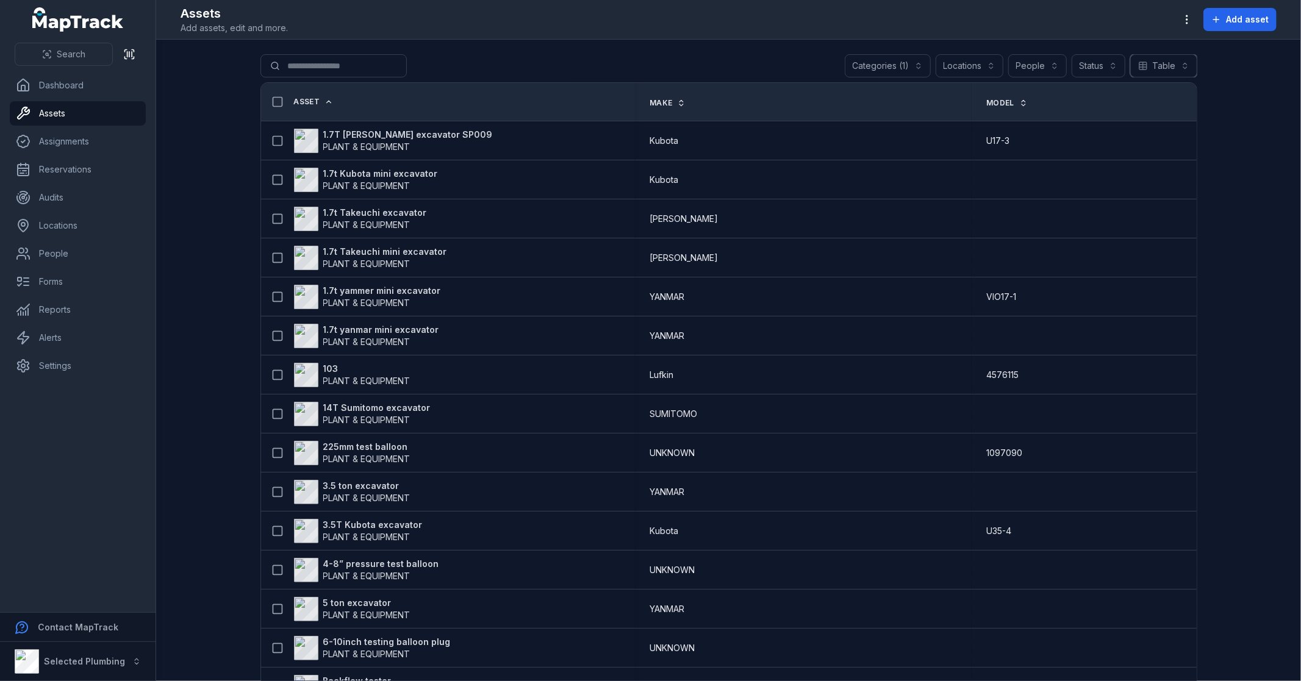
click at [1160, 63] on button "Table *****" at bounding box center [1163, 65] width 67 height 23
click at [1190, 16] on div "**********" at bounding box center [728, 340] width 1145 height 681
click at [1188, 17] on icon "button" at bounding box center [1187, 19] width 12 height 12
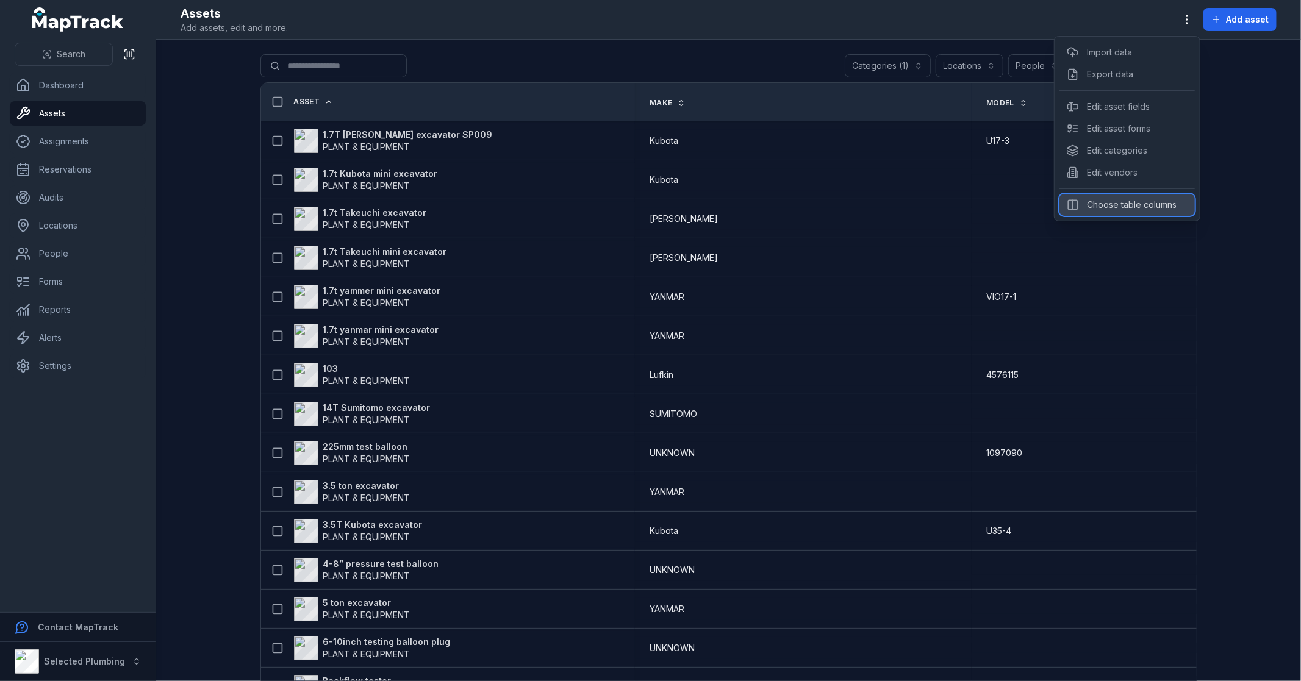
click at [1132, 199] on div "Choose table columns" at bounding box center [1127, 205] width 135 height 22
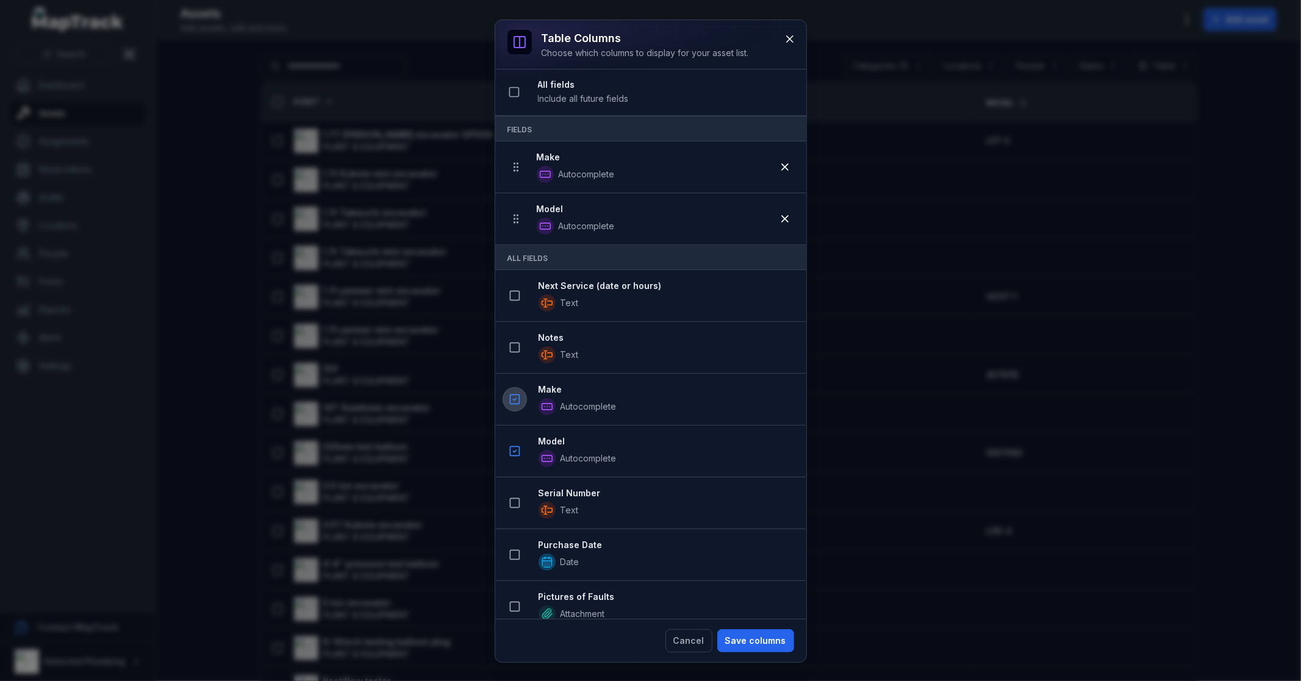
click at [517, 401] on icon at bounding box center [515, 399] width 12 height 12
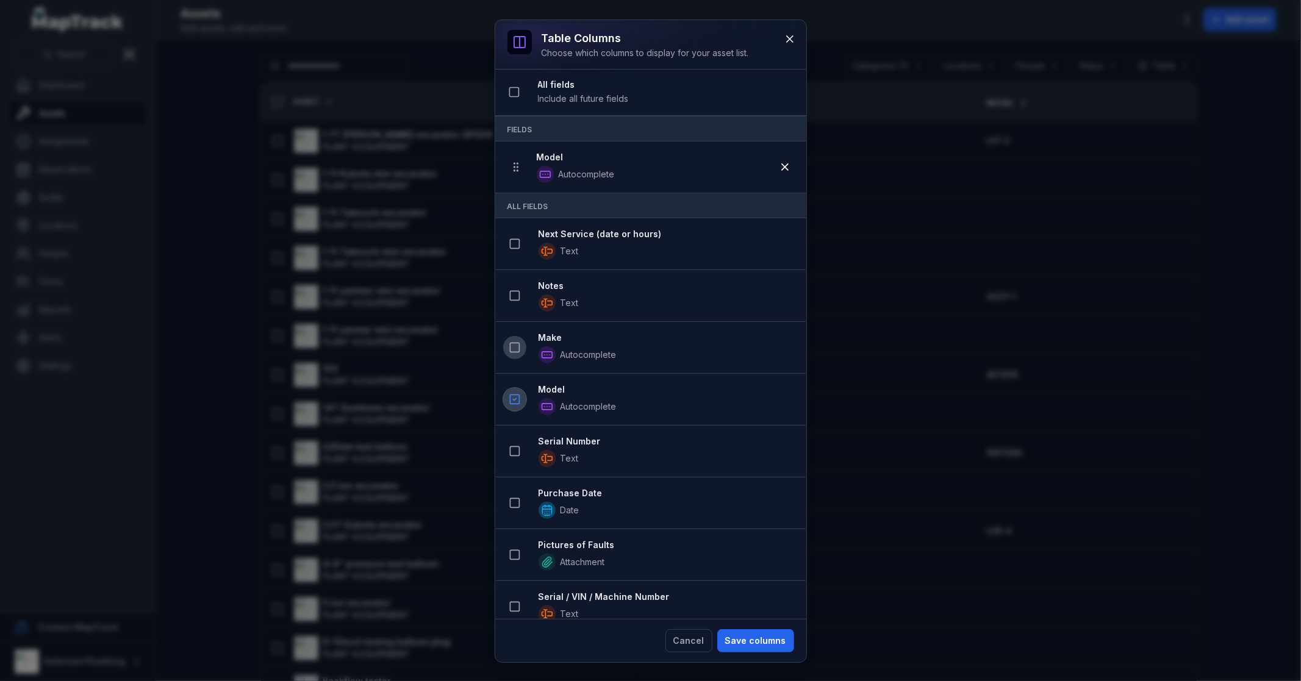
click at [519, 398] on icon at bounding box center [515, 399] width 12 height 12
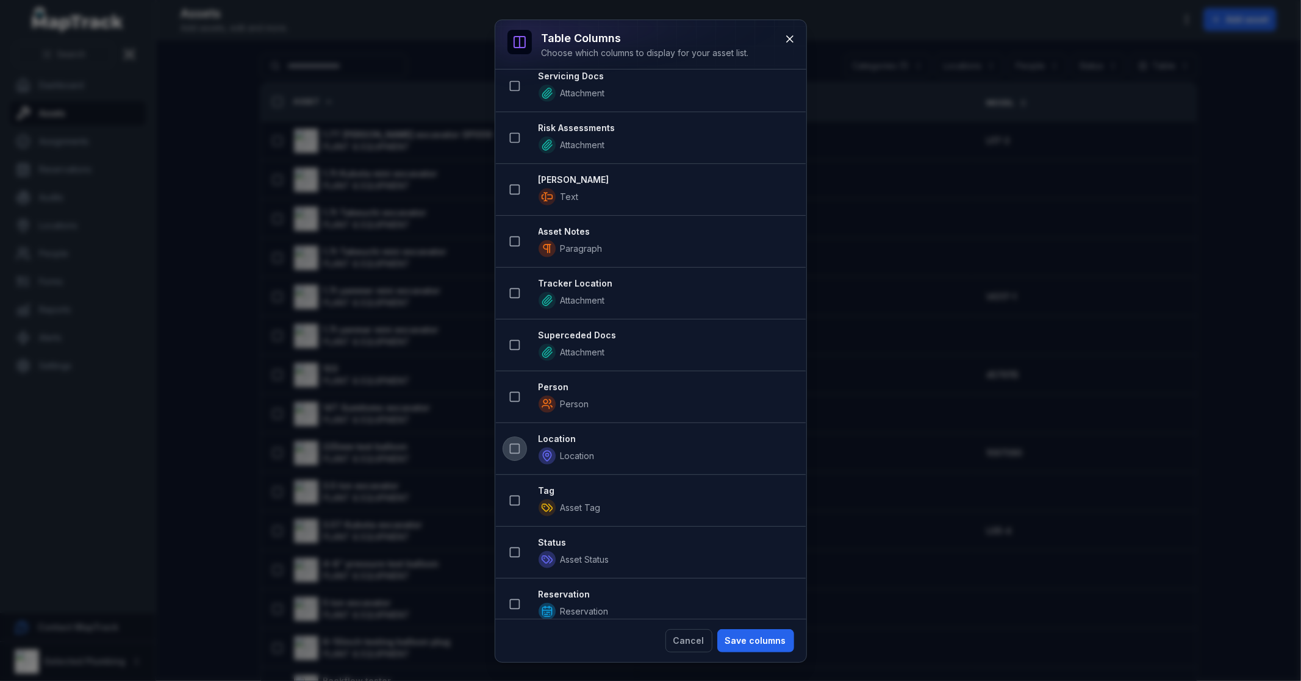
click at [510, 451] on rect at bounding box center [514, 449] width 9 height 9
click at [752, 642] on button "Save columns" at bounding box center [755, 641] width 77 height 23
